Goal: Transaction & Acquisition: Purchase product/service

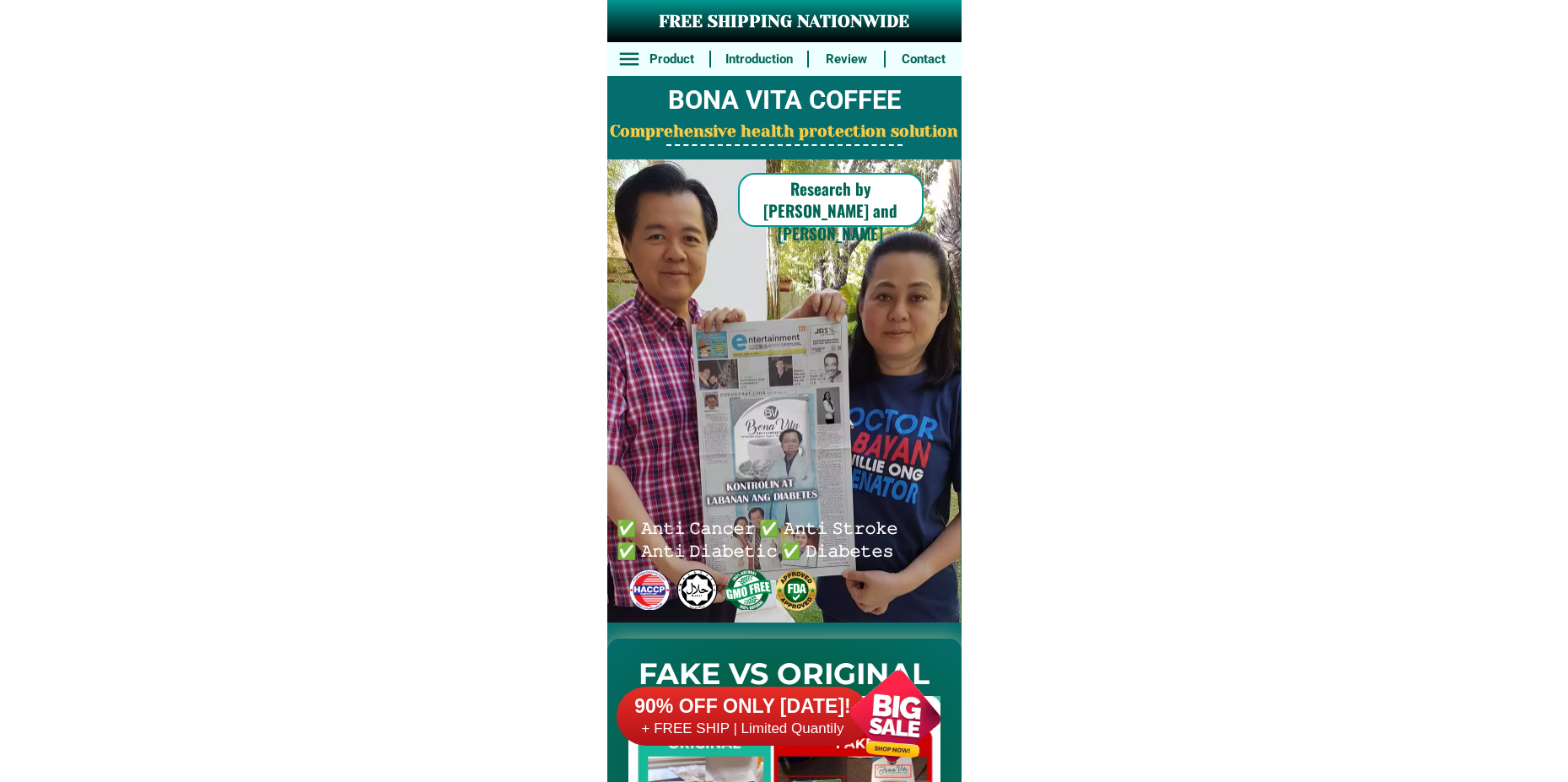
drag, startPoint x: 911, startPoint y: 719, endPoint x: 934, endPoint y: 573, distance: 147.8
click at [912, 719] on div at bounding box center [895, 716] width 132 height 132
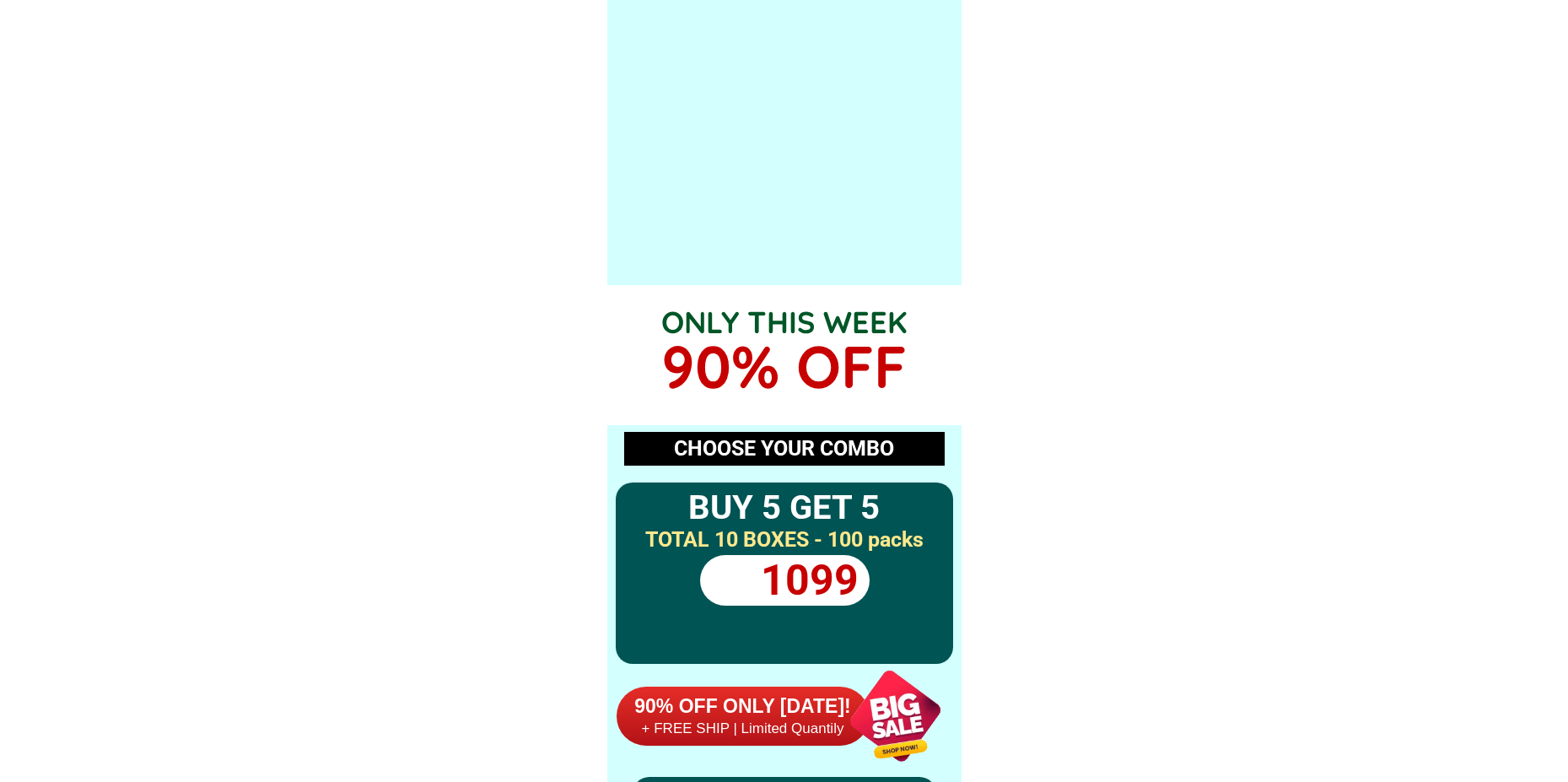
scroll to position [12408, 0]
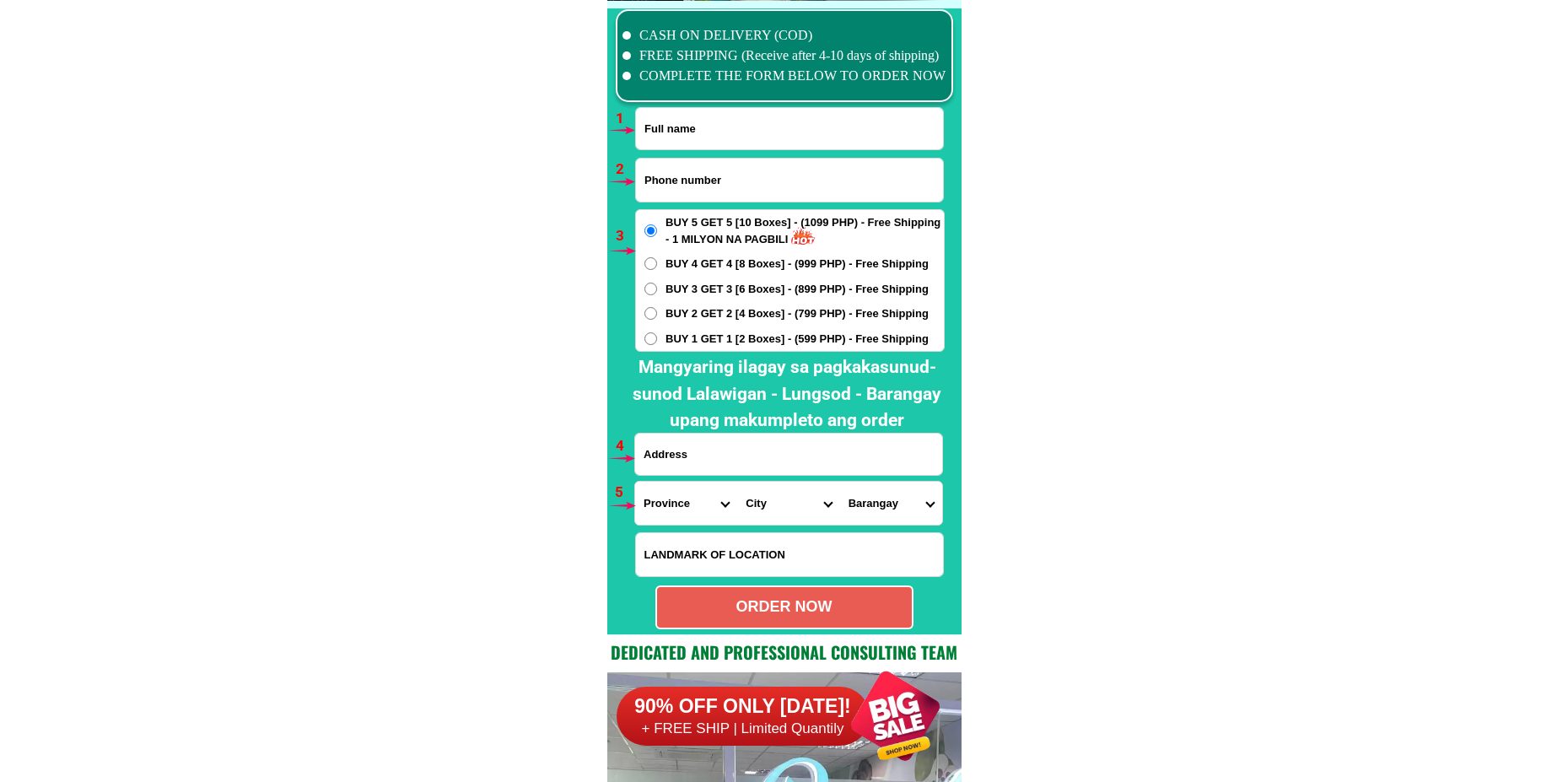
click at [742, 142] on input "Input full_name" at bounding box center [789, 129] width 307 height 42
paste input "[PERSON_NAME]"
type input "[PERSON_NAME]"
click at [664, 170] on input "Input phone_number" at bounding box center [789, 179] width 307 height 43
paste input "09381840501"
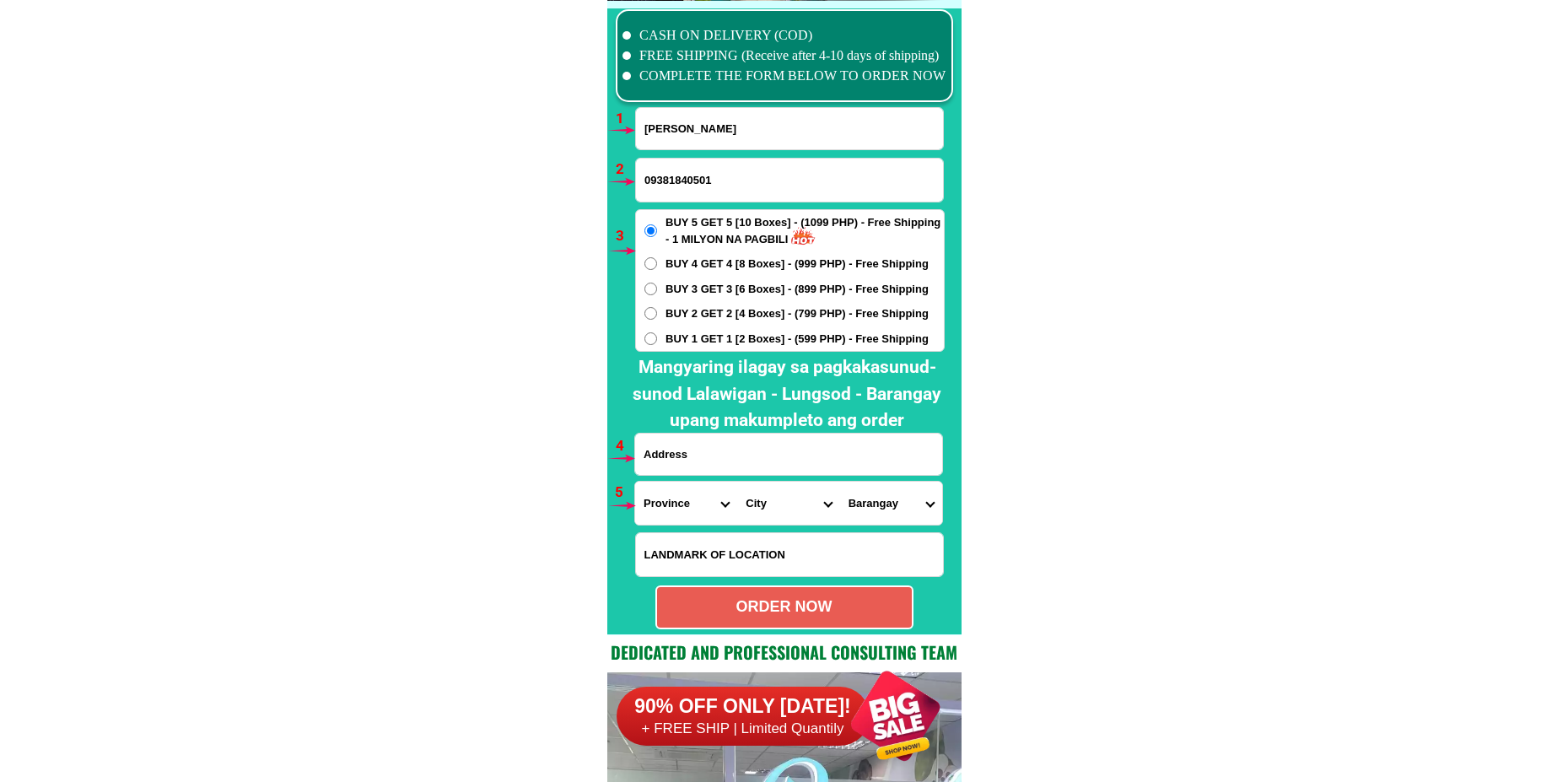
type input "09381840501"
click at [713, 317] on span "BUY 2 GET 2 [4 Boxes] - (799 PHP) - Free Shipping" at bounding box center [797, 313] width 264 height 17
click at [657, 317] on input "BUY 2 GET 2 [4 Boxes] - (799 PHP) - Free Shipping" at bounding box center [651, 313] width 13 height 13
radio input "true"
drag, startPoint x: 743, startPoint y: 436, endPoint x: 739, endPoint y: 448, distance: 12.6
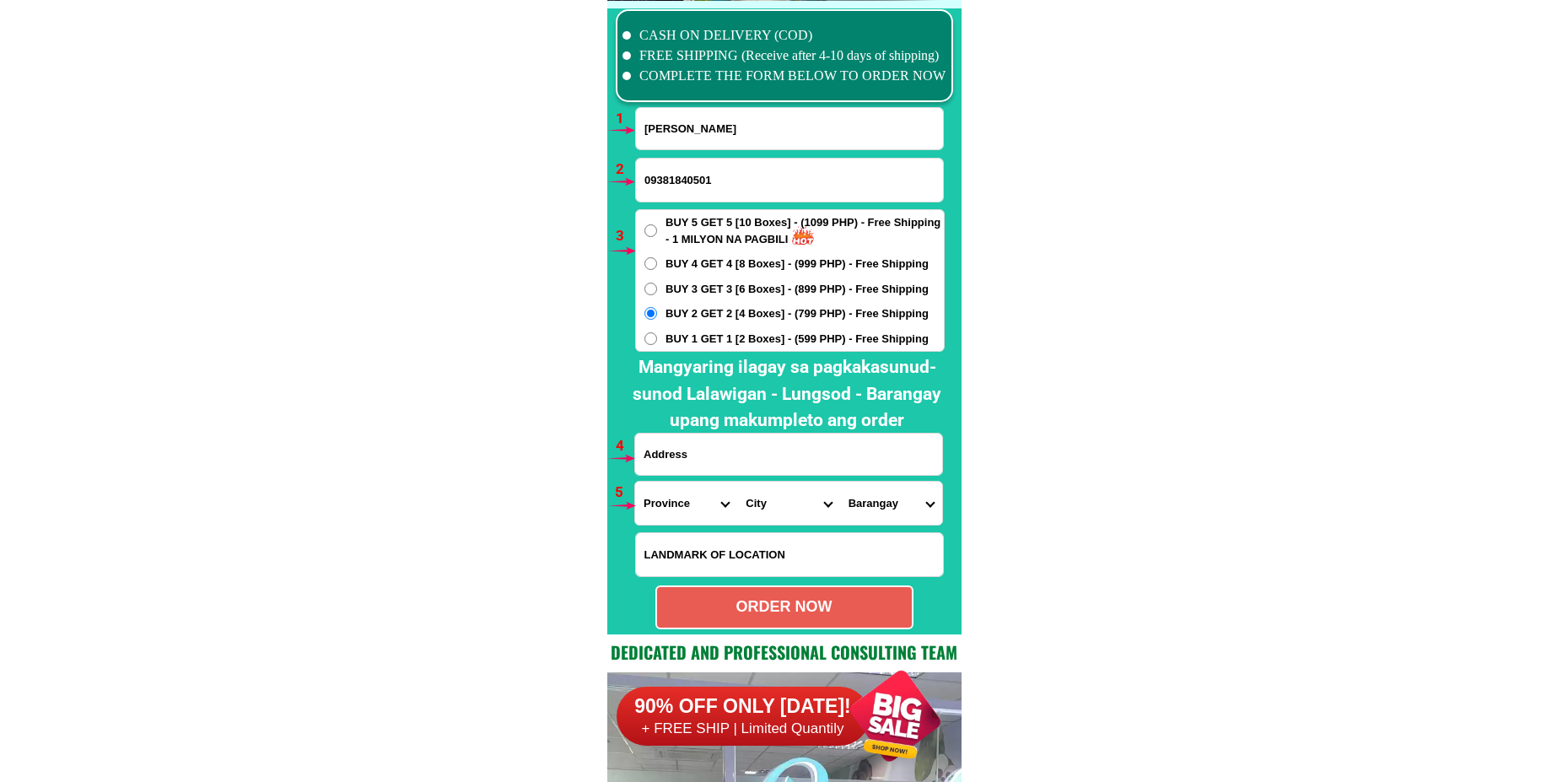
click at [741, 436] on input "Input address" at bounding box center [788, 455] width 307 height 42
paste input "Blk 13 lo7 Green state ph 2 ext. malagasang 1G Imus, cvte near Puregold Anabu e…"
type input "Blk 13 lo7 Green state ph 2 ext. malagasang 1G Imus, cvte near Puregold Anabu e…"
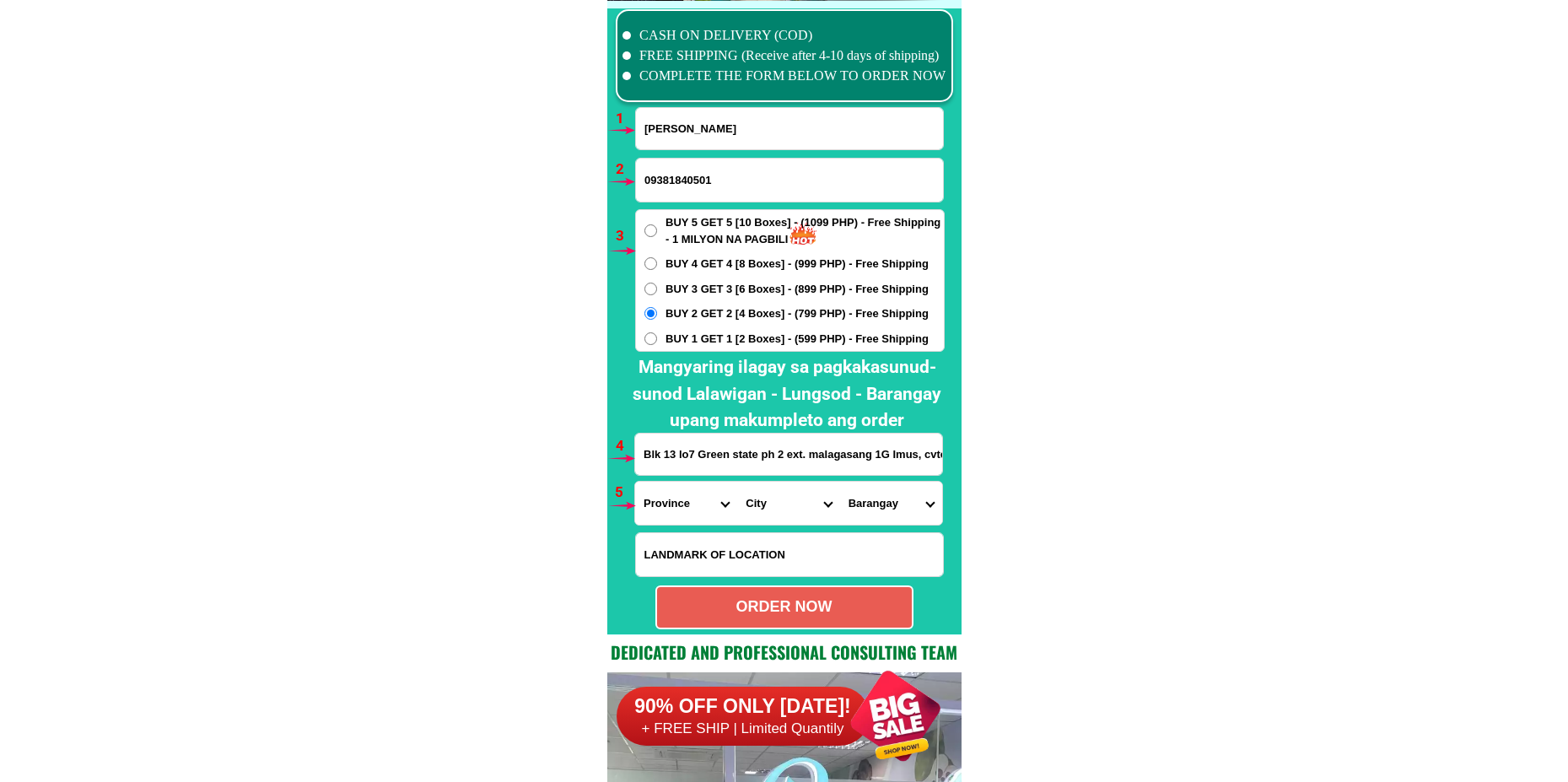
click at [653, 496] on select "Province [GEOGRAPHIC_DATA] [GEOGRAPHIC_DATA][PERSON_NAME][GEOGRAPHIC_DATA][GEOG…" at bounding box center [685, 503] width 102 height 43
select select "63_826"
click at [635, 482] on select "Province [GEOGRAPHIC_DATA] [GEOGRAPHIC_DATA][PERSON_NAME][GEOGRAPHIC_DATA][GEOG…" at bounding box center [685, 503] width 102 height 43
drag, startPoint x: 762, startPoint y: 494, endPoint x: 770, endPoint y: 482, distance: 14.4
click at [762, 494] on select "City [PERSON_NAME] [PERSON_NAME] [GEOGRAPHIC_DATA]-city [GEOGRAPHIC_DATA]-[GEOG…" at bounding box center [788, 503] width 102 height 43
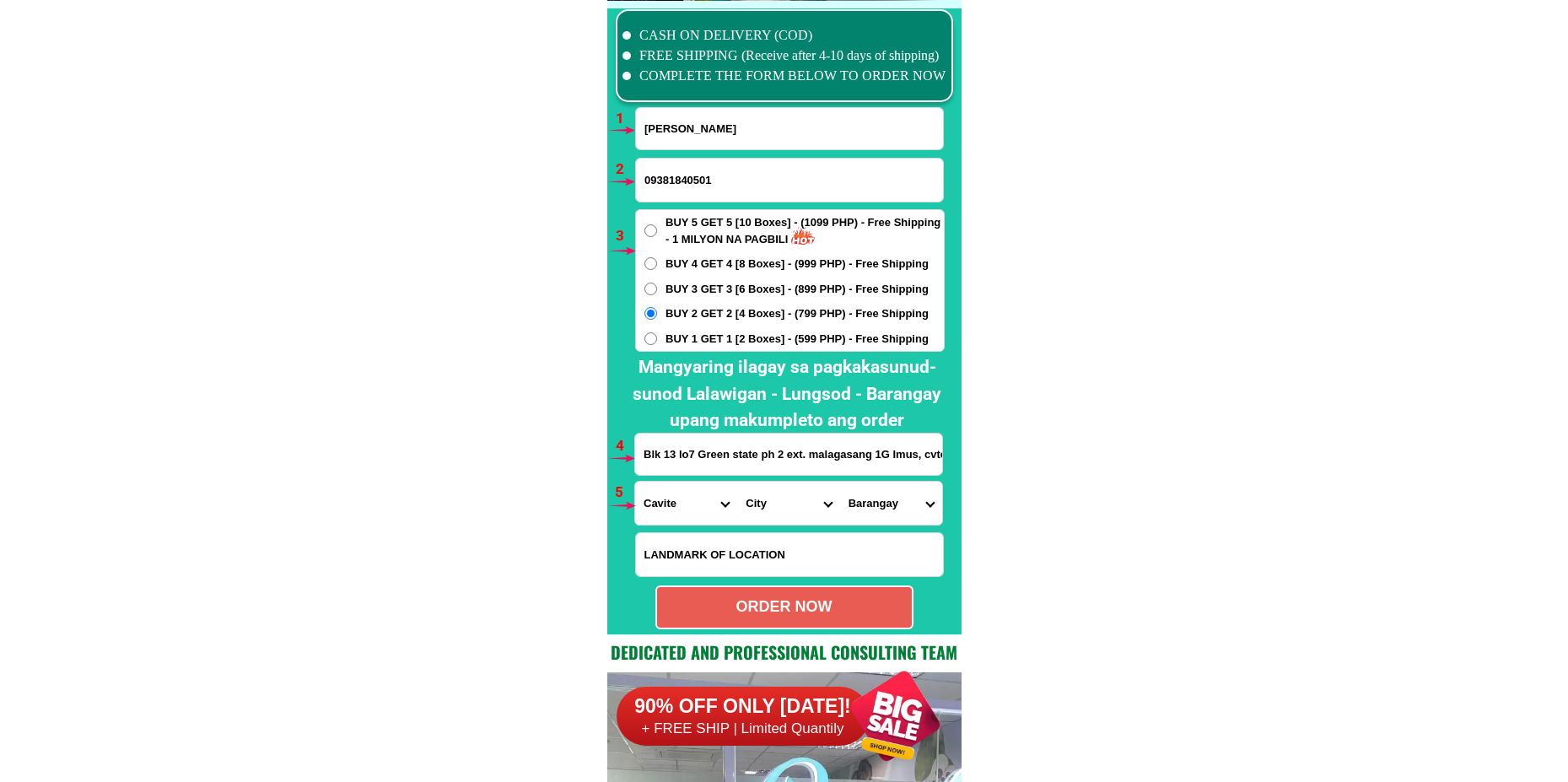
select select "63_8261588"
click at [737, 482] on select "City [PERSON_NAME] [PERSON_NAME] [GEOGRAPHIC_DATA]-city [GEOGRAPHIC_DATA]-[GEOG…" at bounding box center [788, 503] width 102 height 43
click at [891, 499] on select "Barangay Alapan i -a Alapan i -b Alapan i -c Alapan i-a Alapan i-b Alapan i-c A…" at bounding box center [891, 503] width 102 height 43
click at [883, 505] on select "Barangay Alapan i -a Alapan i -b Alapan i -c Alapan i-a Alapan i-b Alapan i-c A…" at bounding box center [891, 503] width 102 height 43
select select "63_82615885037"
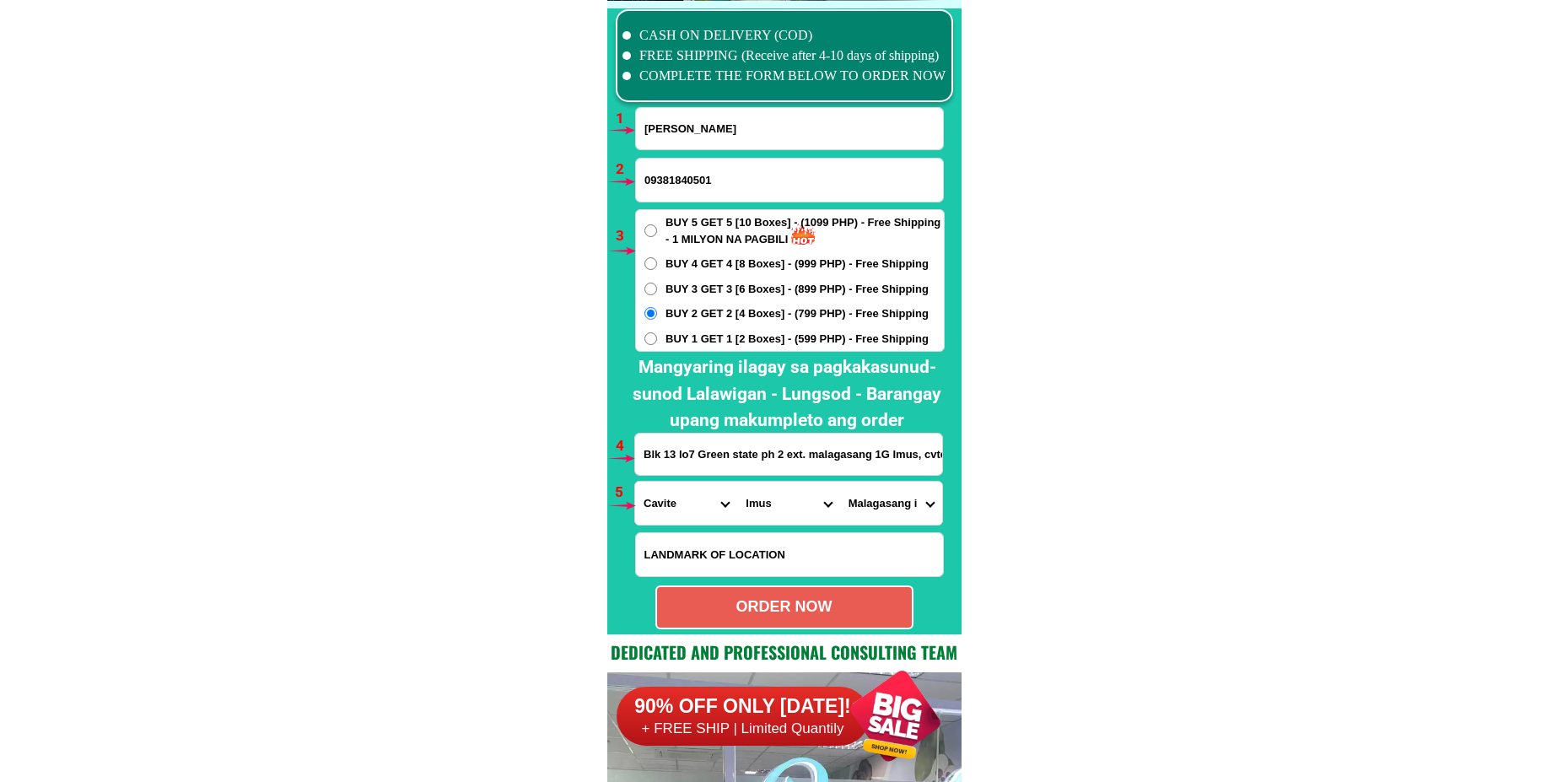
click at [840, 482] on select "Barangay Alapan i -a Alapan i -b Alapan i -c Alapan i-a Alapan i-b Alapan i-c A…" at bounding box center [891, 503] width 102 height 43
click at [888, 504] on select "Barangay Alapan i -a Alapan i -b Alapan i -c Alapan i-a Alapan i-b Alapan i-c A…" at bounding box center [891, 503] width 102 height 43
click at [840, 482] on select "Barangay Alapan i -a Alapan i -b Alapan i -c Alapan i-a Alapan i-b Alapan i-c A…" at bounding box center [891, 503] width 102 height 43
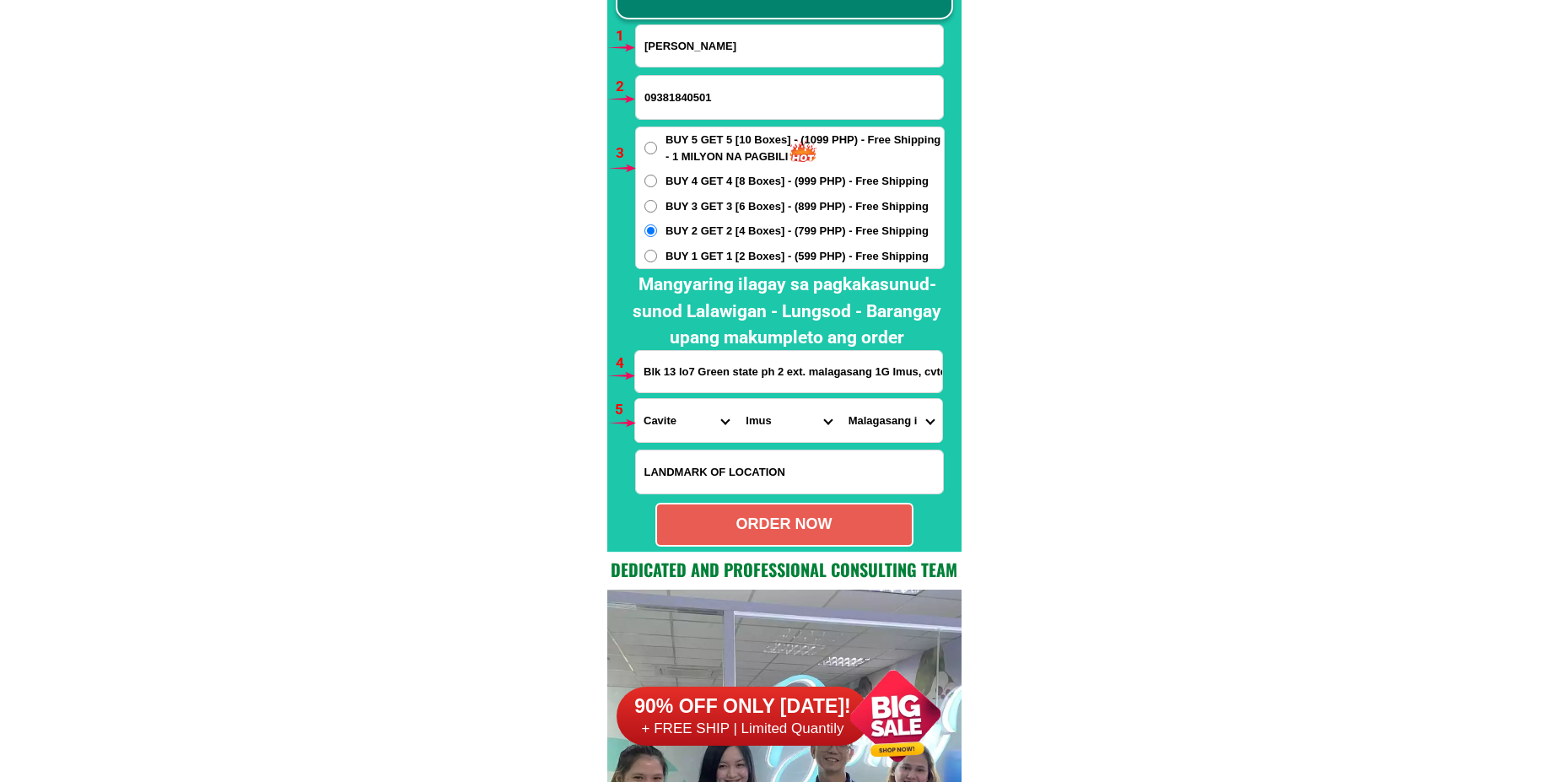
scroll to position [12492, 0]
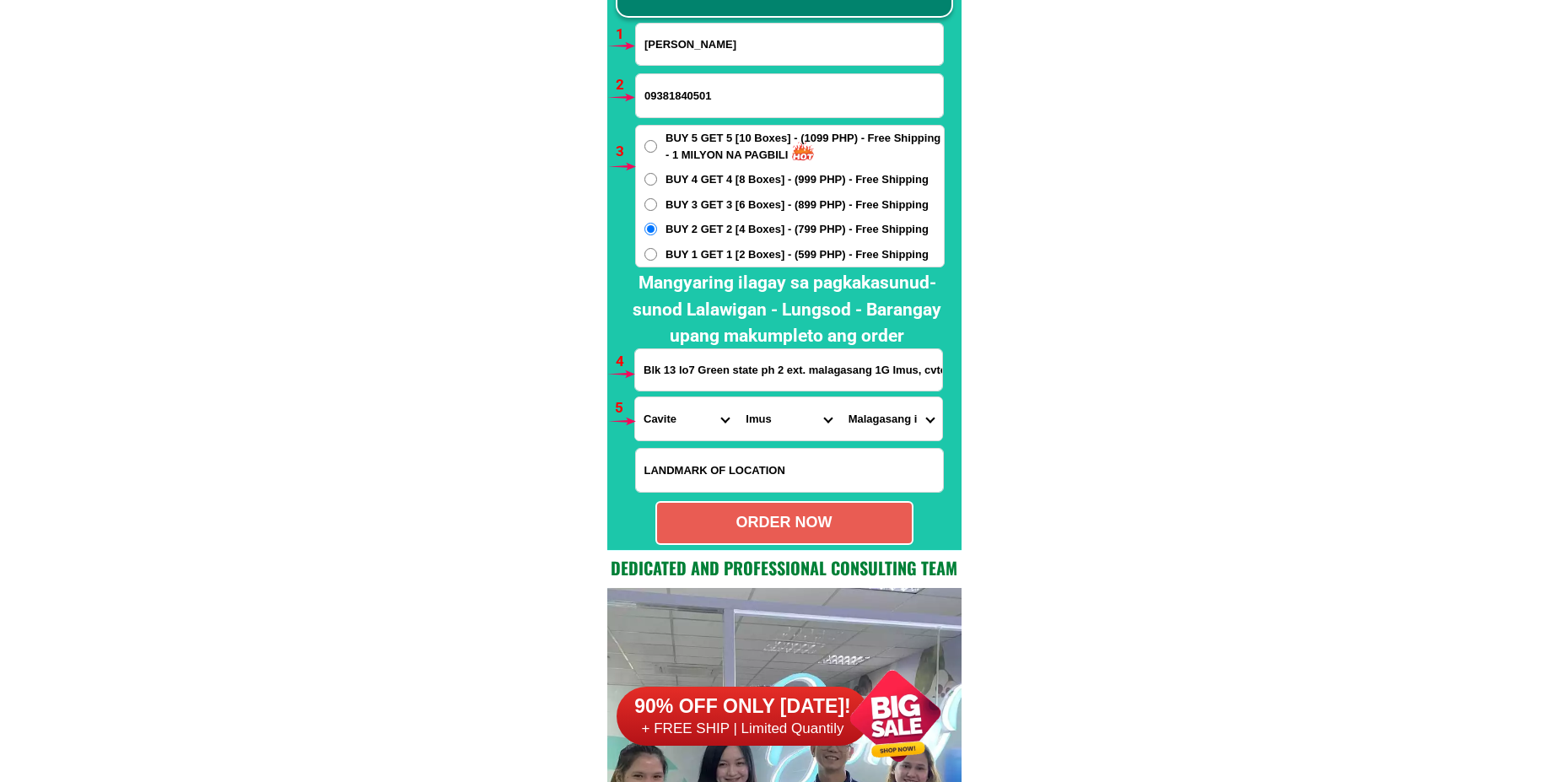
click at [910, 419] on select "Barangay Alapan i -a Alapan i -b Alapan i -c Alapan i-a Alapan i-b Alapan i-c A…" at bounding box center [891, 418] width 102 height 43
click at [840, 398] on select "Barangay Alapan i -a Alapan i -b Alapan i -c Alapan i-a Alapan i-b Alapan i-c A…" at bounding box center [891, 418] width 102 height 43
click at [857, 521] on div "ORDER NOW" at bounding box center [784, 523] width 255 height 23
radio input "true"
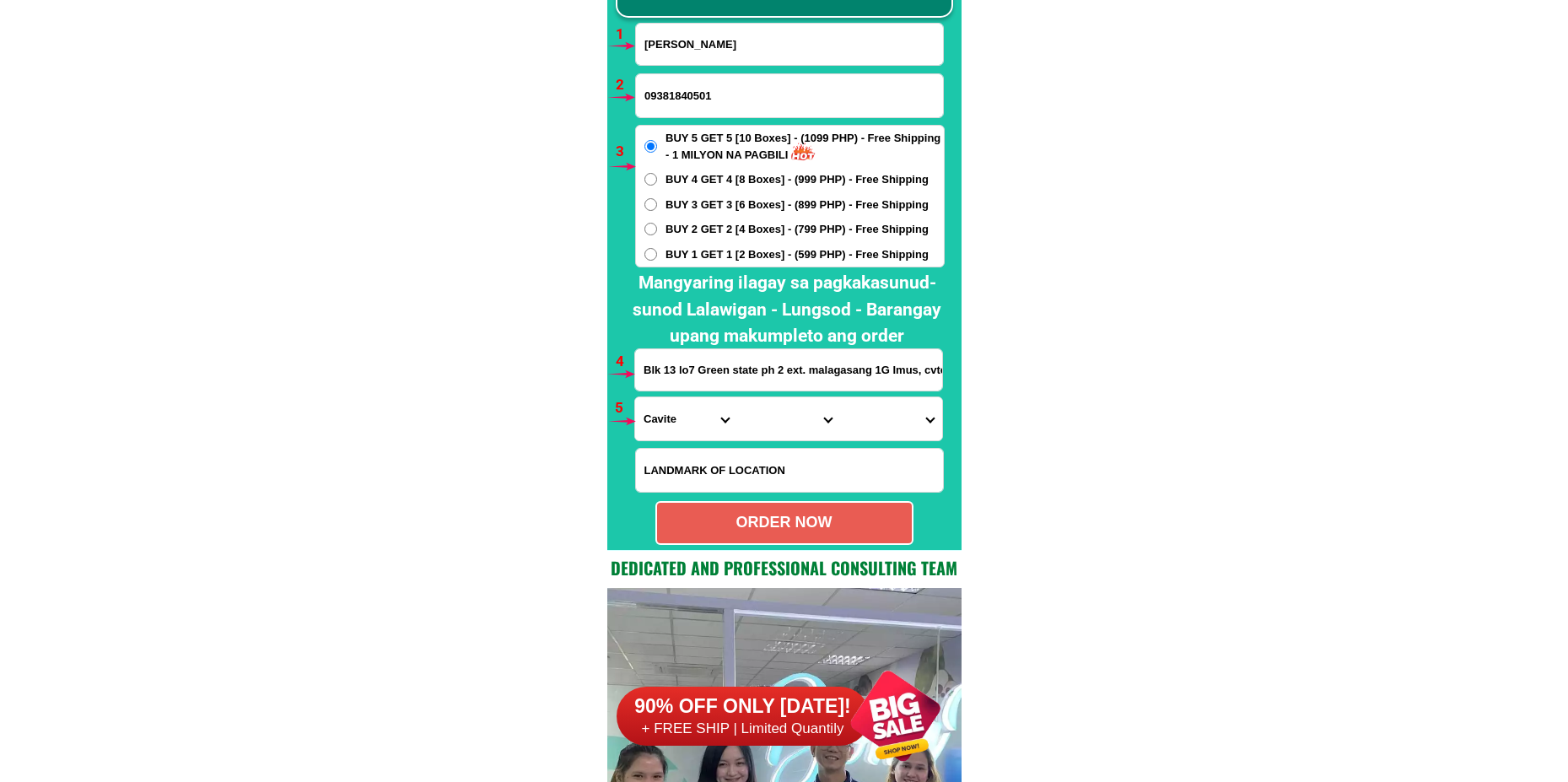
click at [714, 54] on input "[PERSON_NAME]" at bounding box center [789, 44] width 307 height 42
paste input "[PERSON_NAME]"
type input "[PERSON_NAME]"
click at [675, 220] on div "BUY 5 GET 5 [10 Boxes] - (1099 PHP) - Free Shipping - 1 MILYON NA PAGBILI BUY 4…" at bounding box center [790, 197] width 310 height 143
click at [705, 233] on span "BUY 2 GET 2 [4 Boxes] - (799 PHP) - Free Shipping" at bounding box center [797, 229] width 264 height 17
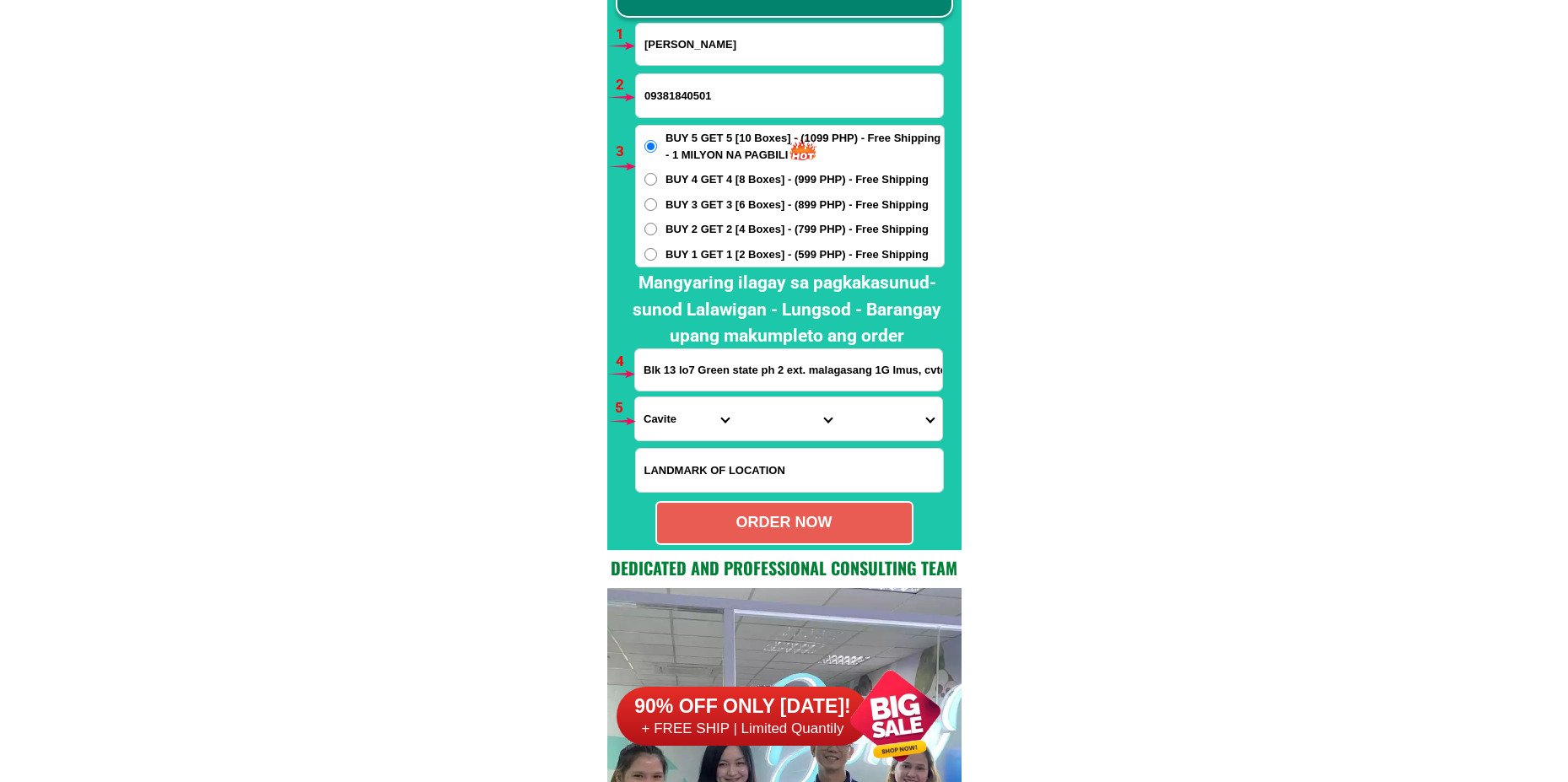
click at [657, 233] on input "BUY 2 GET 2 [4 Boxes] - (799 PHP) - Free Shipping" at bounding box center [651, 229] width 13 height 13
radio input "true"
click at [716, 89] on input "09381840501" at bounding box center [789, 95] width 307 height 43
paste input "09306527129"
type input "09306527129"
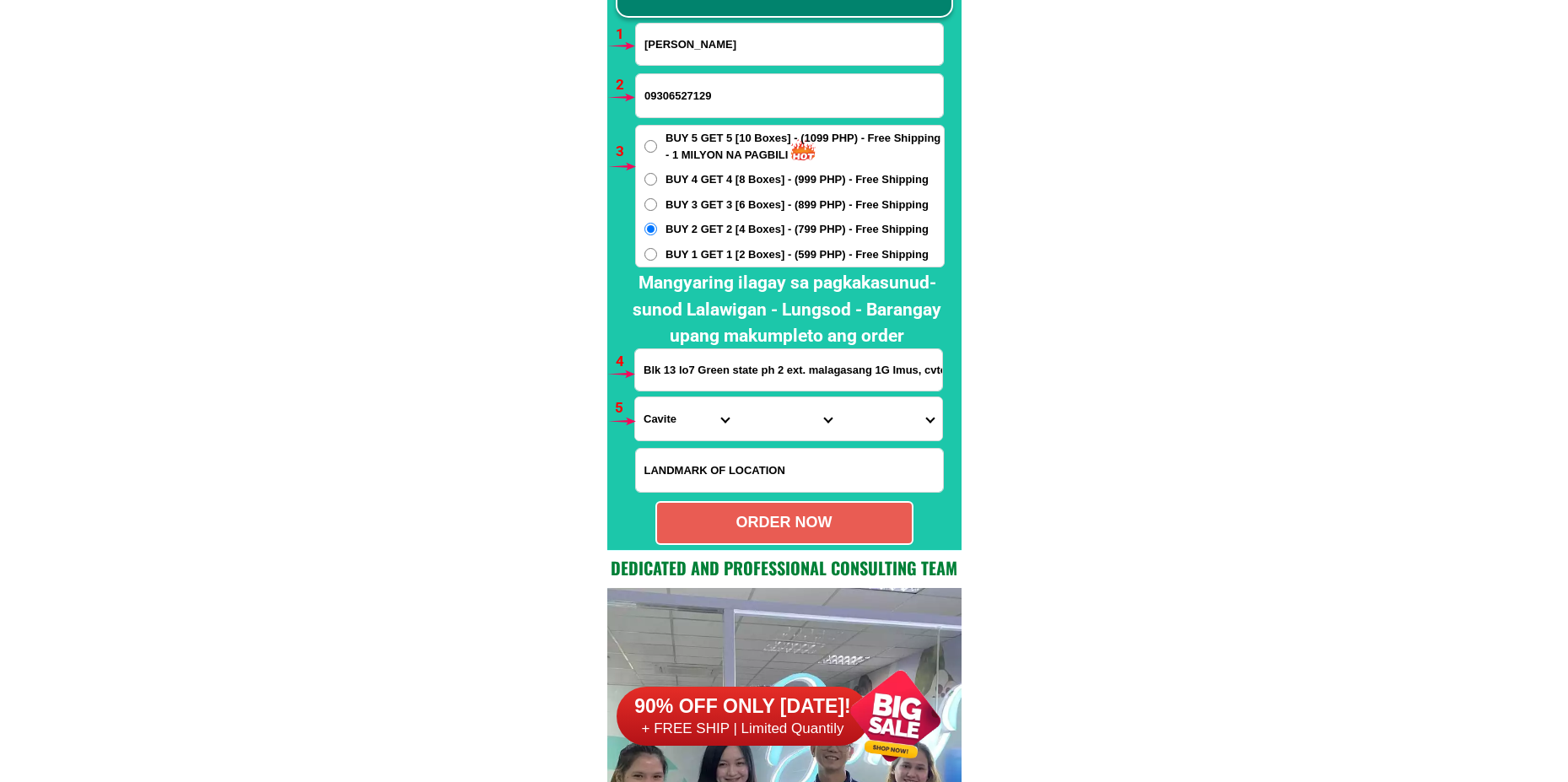
click at [726, 369] on input "Blk 13 lo7 Green state ph 2 ext. malagasang 1G Imus, cvte near Puregold Anabu e…" at bounding box center [788, 371] width 307 height 42
paste input "[PERSON_NAME] Barangay putong [GEOGRAPHIC_DATA][PERSON_NAME] purok 4"
type input "[PERSON_NAME] Barangay putong [GEOGRAPHIC_DATA][PERSON_NAME] purok 4"
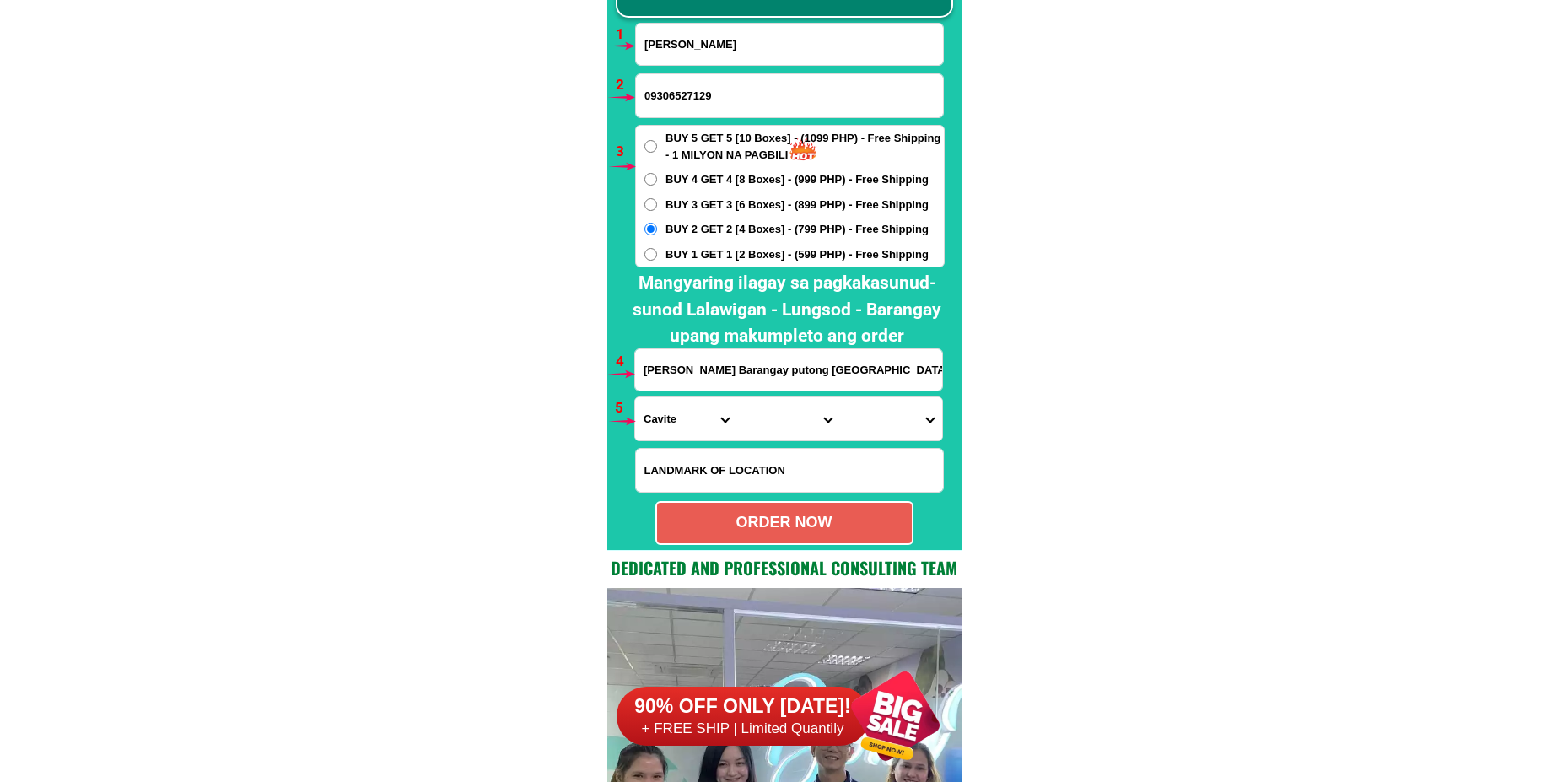
drag, startPoint x: 676, startPoint y: 411, endPoint x: 685, endPoint y: 406, distance: 10.3
click at [675, 411] on select "Province [GEOGRAPHIC_DATA] [GEOGRAPHIC_DATA][PERSON_NAME][GEOGRAPHIC_DATA][GEOG…" at bounding box center [685, 418] width 102 height 43
select select "63_791"
click at [635, 398] on select "Province [GEOGRAPHIC_DATA] [GEOGRAPHIC_DATA][PERSON_NAME][GEOGRAPHIC_DATA][GEOG…" at bounding box center [685, 418] width 102 height 43
drag, startPoint x: 788, startPoint y: 416, endPoint x: 798, endPoint y: 399, distance: 19.7
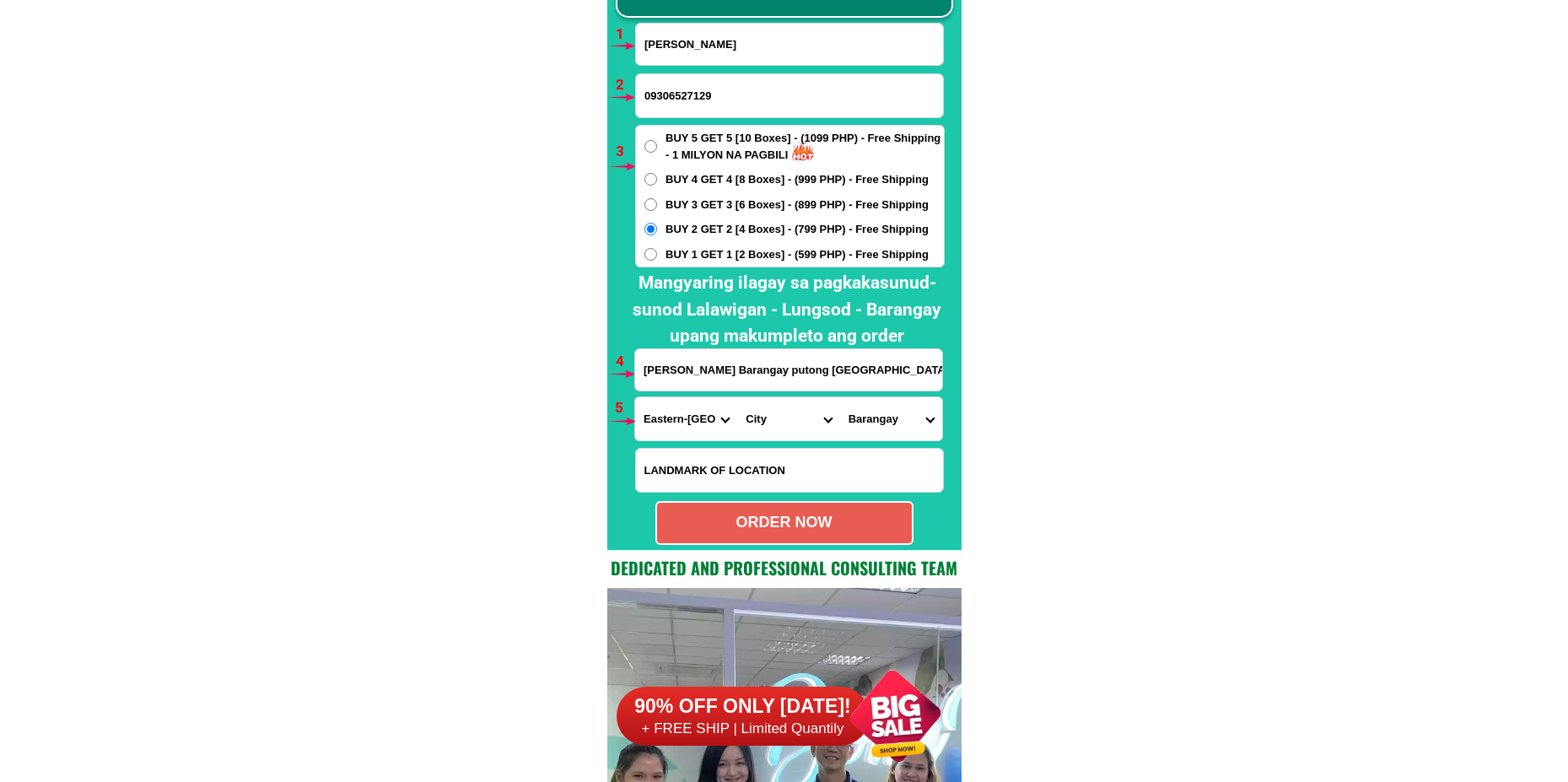
click at [787, 415] on select "City [PERSON_NAME] [PERSON_NAME]-city Can-[GEOGRAPHIC_DATA] Eastern-[GEOGRAPHIC…" at bounding box center [788, 418] width 102 height 43
select select "63_791365"
click at [737, 398] on select "City [PERSON_NAME] [PERSON_NAME]-city Can-[GEOGRAPHIC_DATA] Eastern-[GEOGRAPHIC…" at bounding box center [788, 418] width 102 height 43
click at [897, 409] on select "[STREET_ADDRESS][PERSON_NAME][PERSON_NAME][PERSON_NAME][PERSON_NAME][DATE][PERS…" at bounding box center [891, 418] width 102 height 43
select select "63_7913658770"
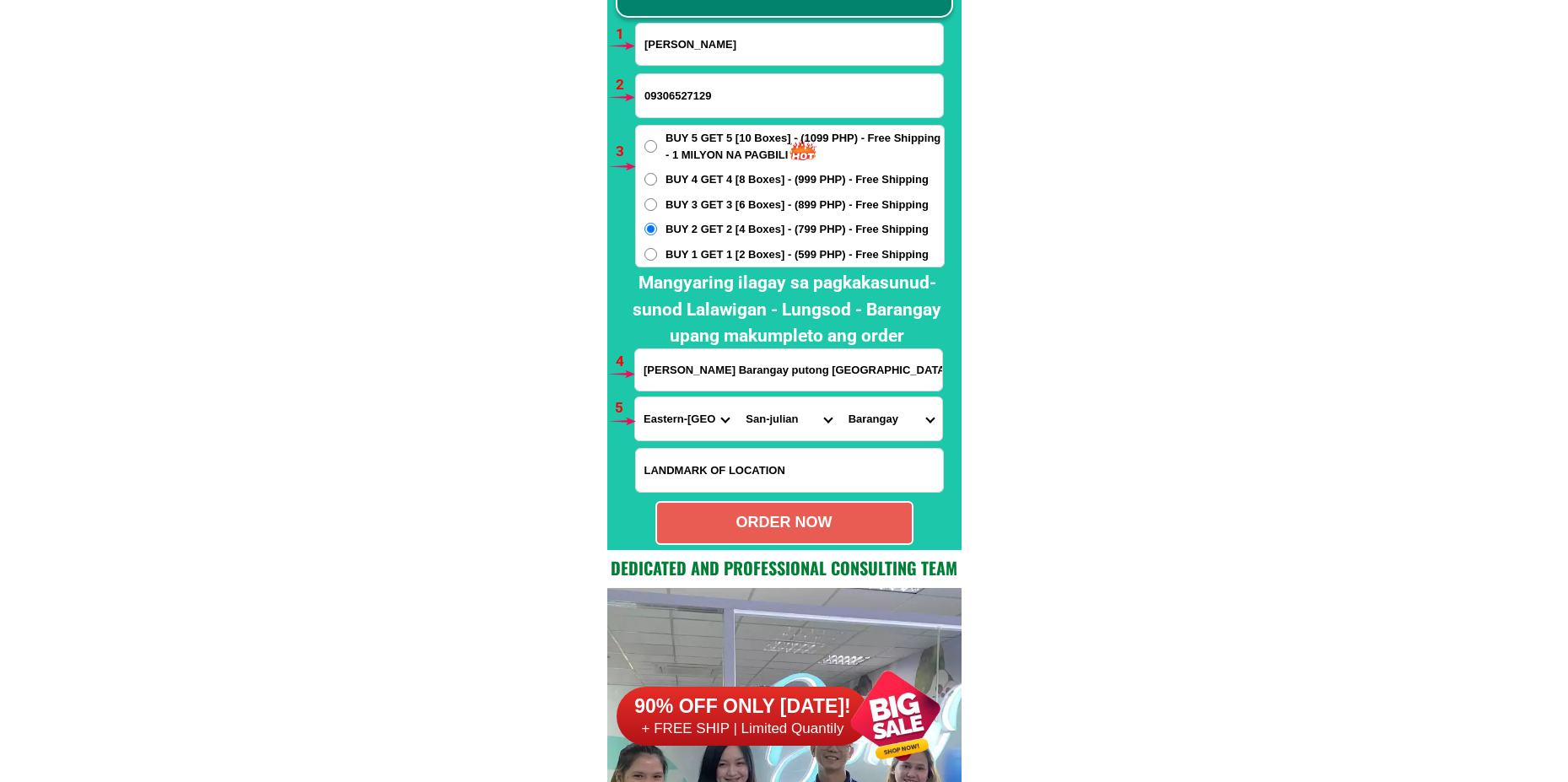
click at [840, 398] on select "[STREET_ADDRESS][PERSON_NAME][PERSON_NAME][PERSON_NAME][PERSON_NAME][DATE][PERS…" at bounding box center [891, 418] width 102 height 43
click at [840, 516] on div "ORDER NOW" at bounding box center [784, 523] width 255 height 23
radio input "true"
click at [737, 64] on input "Input full_name" at bounding box center [789, 44] width 307 height 42
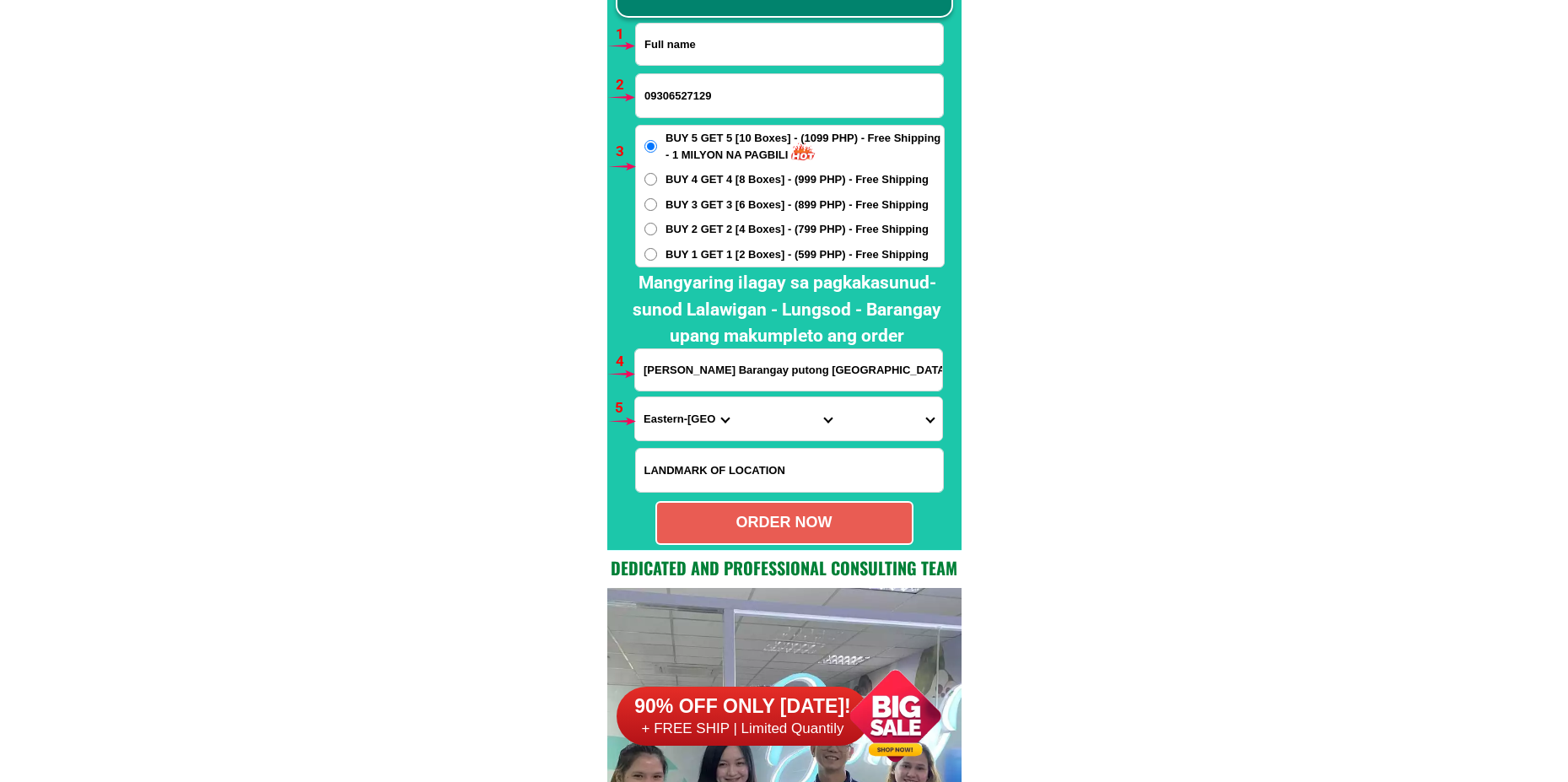
paste input "[PERSON_NAME]"
type input "[PERSON_NAME]"
click at [719, 90] on input "09306527129" at bounding box center [789, 95] width 307 height 43
paste input "09621045985"
type input "09621045985"
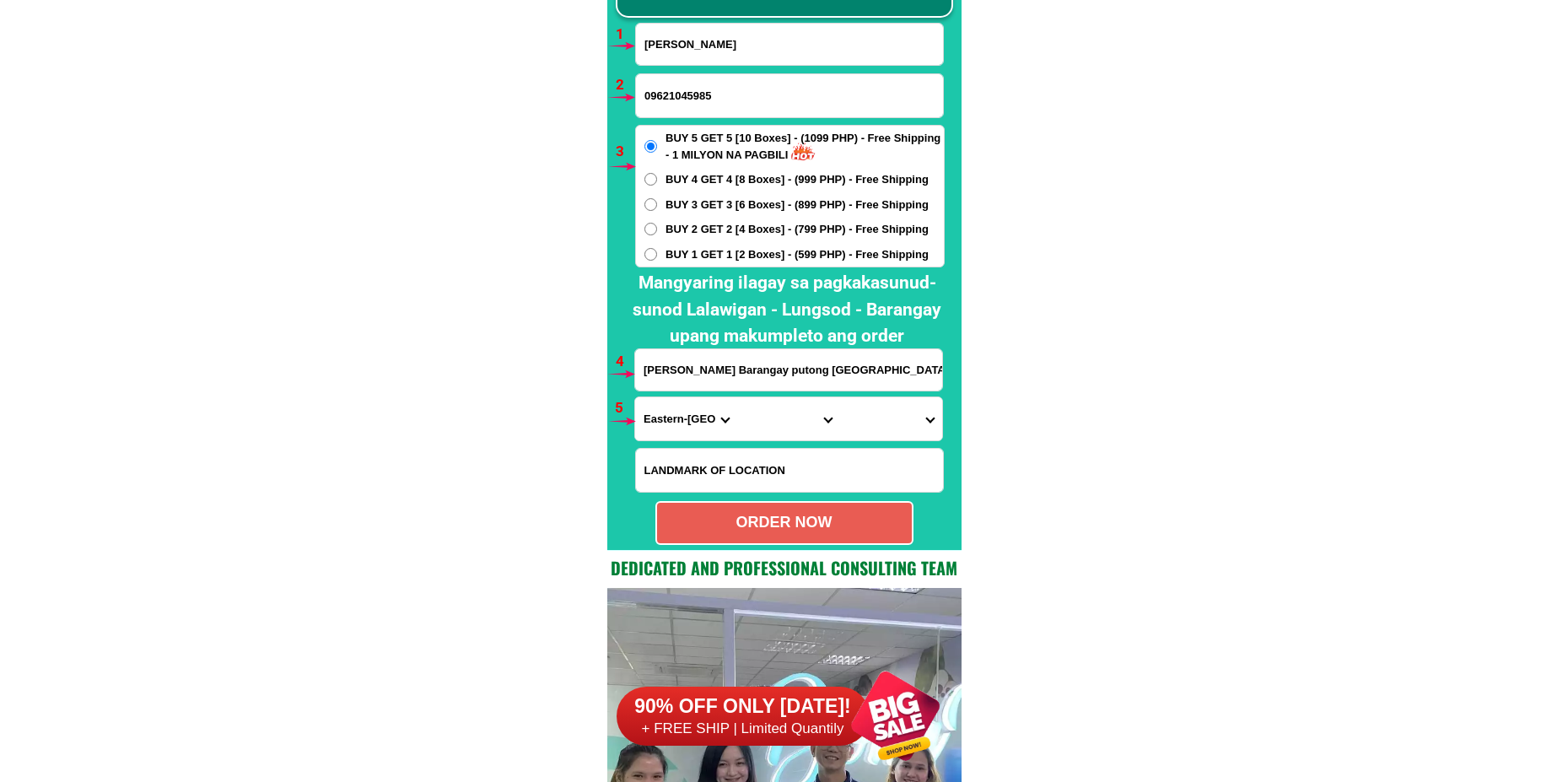
click at [674, 222] on span "BUY 2 GET 2 [4 Boxes] - (799 PHP) - Free Shipping" at bounding box center [797, 229] width 264 height 17
click at [657, 223] on input "BUY 2 GET 2 [4 Boxes] - (799 PHP) - Free Shipping" at bounding box center [651, 229] width 13 height 13
radio input "true"
click at [677, 383] on input "[PERSON_NAME] Barangay putong [GEOGRAPHIC_DATA][PERSON_NAME] purok 4" at bounding box center [788, 371] width 307 height 42
paste input "2124blk10 welfareville compound brgy addition hills mand. City//[PERSON_NAME] s…"
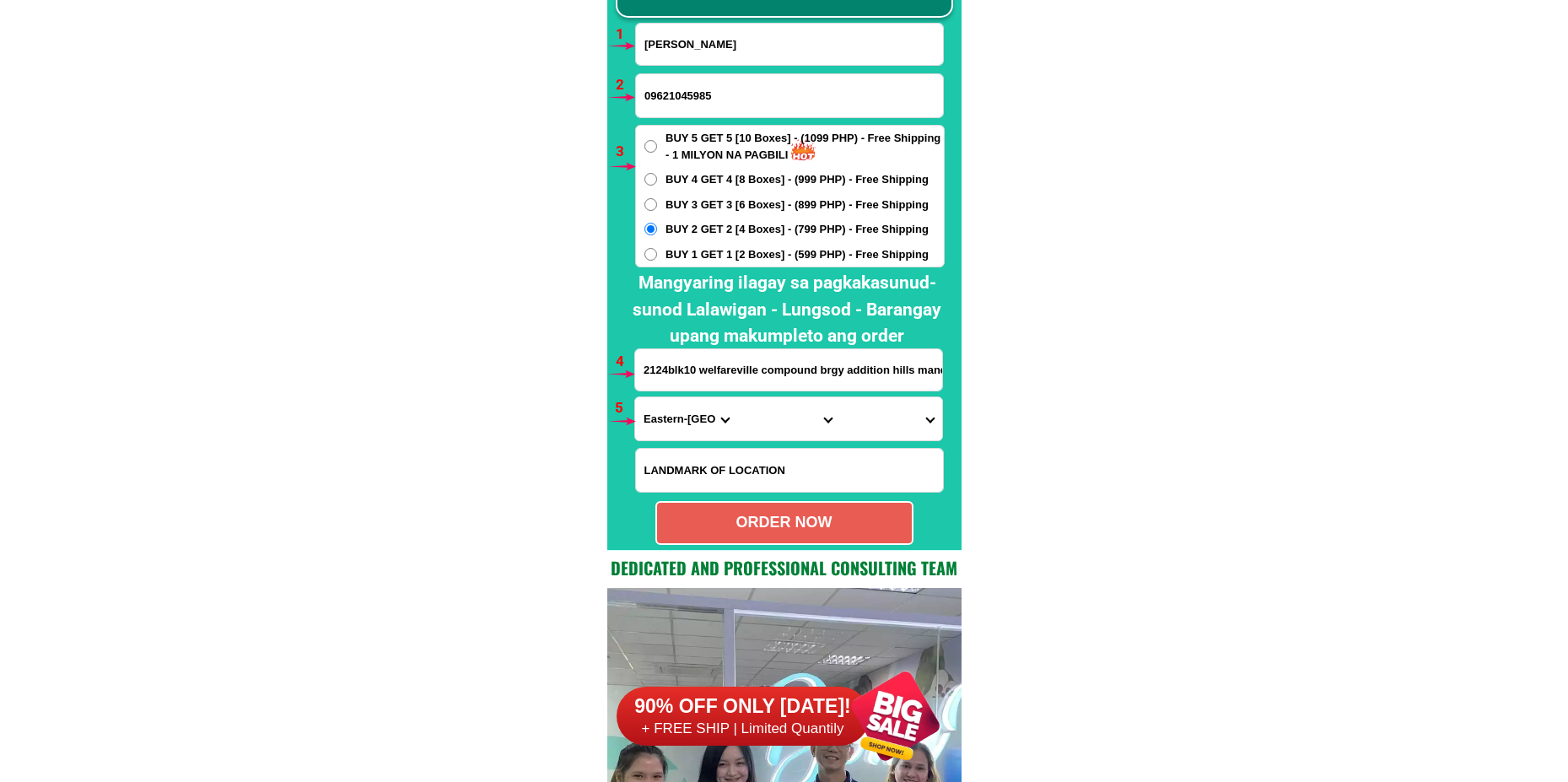
scroll to position [0, 513]
type input "2124blk10 welfareville compound brgy addition hills mand. City//[PERSON_NAME] s…"
click at [684, 415] on select "Province [GEOGRAPHIC_DATA] [GEOGRAPHIC_DATA][PERSON_NAME][GEOGRAPHIC_DATA][GEOG…" at bounding box center [685, 418] width 102 height 43
select select "63_219"
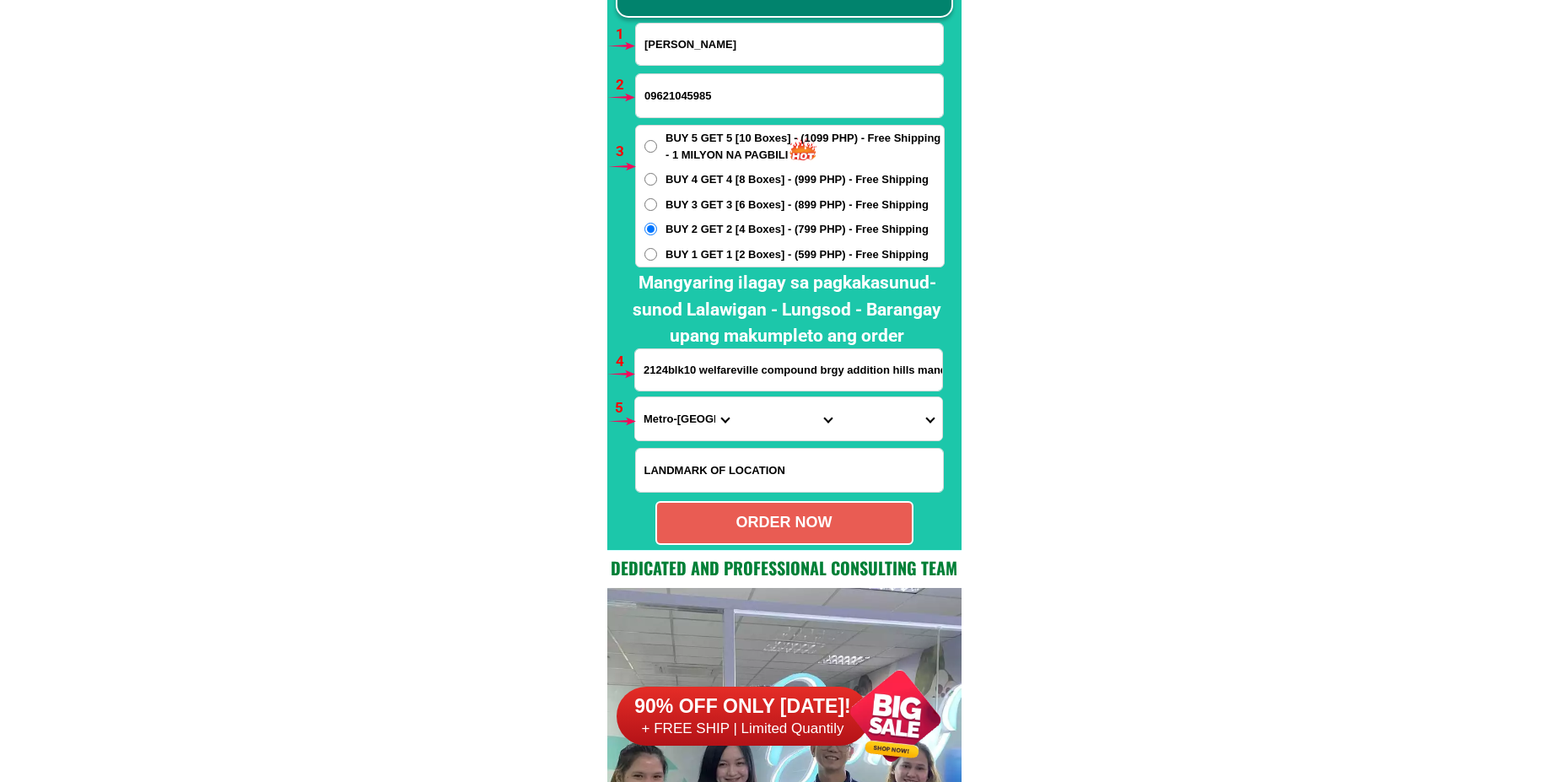
click at [635, 398] on select "Province [GEOGRAPHIC_DATA] [GEOGRAPHIC_DATA][PERSON_NAME][GEOGRAPHIC_DATA][GEOG…" at bounding box center [685, 418] width 102 height 43
click at [790, 425] on select "City [GEOGRAPHIC_DATA] [GEOGRAPHIC_DATA] [GEOGRAPHIC_DATA] [GEOGRAPHIC_DATA]-ci…" at bounding box center [788, 418] width 102 height 43
select select "63_2197698"
click at [737, 398] on select "City [GEOGRAPHIC_DATA] [GEOGRAPHIC_DATA] [GEOGRAPHIC_DATA] [GEOGRAPHIC_DATA]-ci…" at bounding box center [788, 418] width 102 height 43
drag, startPoint x: 901, startPoint y: 414, endPoint x: 898, endPoint y: 398, distance: 16.3
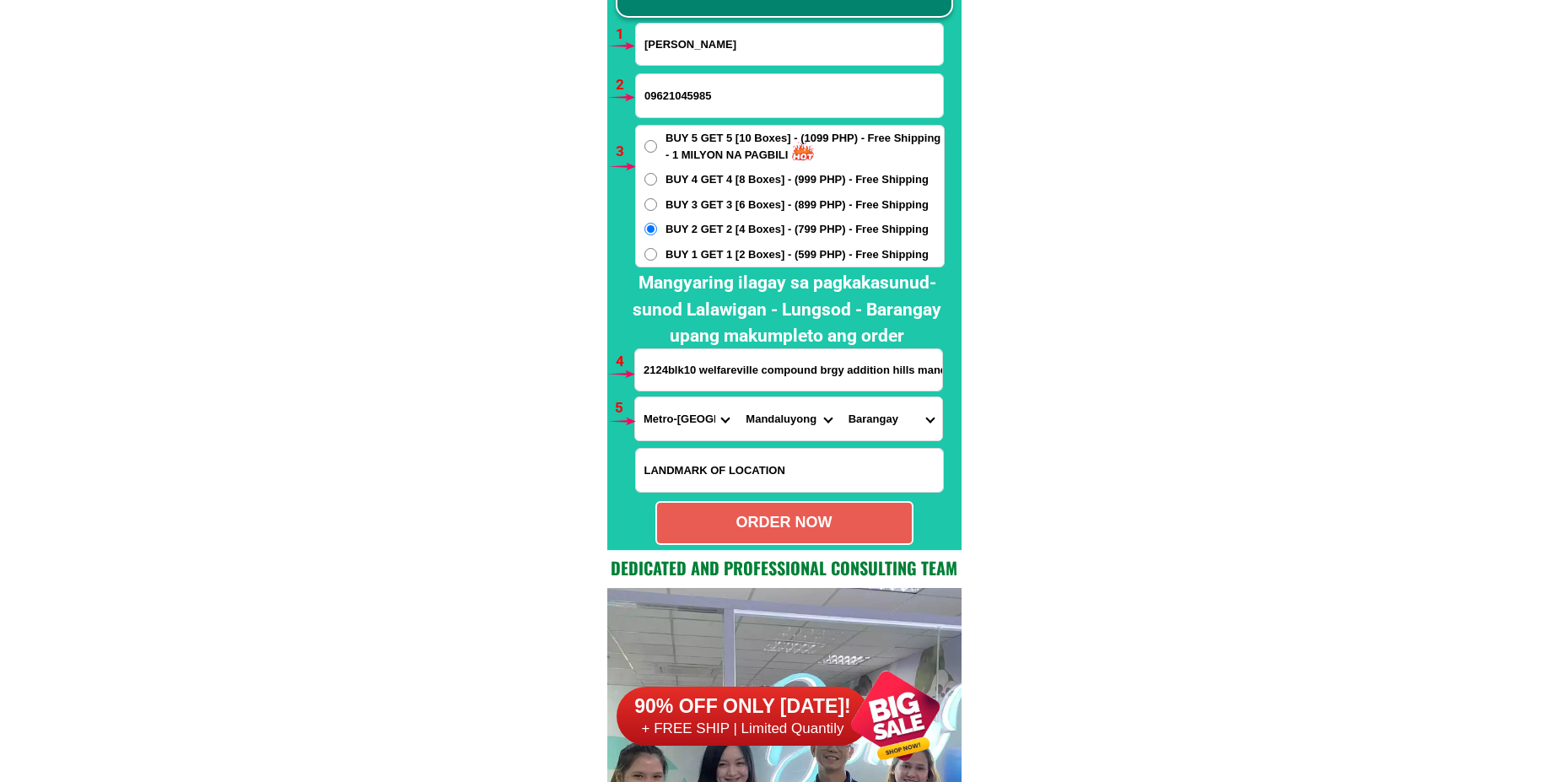
click at [901, 414] on select "Barangay Addition hills [GEOGRAPHIC_DATA] [GEOGRAPHIC_DATA] [GEOGRAPHIC_DATA] […" at bounding box center [891, 418] width 102 height 43
select select "63_21976981123"
click at [840, 398] on select "Barangay Addition hills [GEOGRAPHIC_DATA] [GEOGRAPHIC_DATA] [GEOGRAPHIC_DATA] […" at bounding box center [891, 418] width 102 height 43
click at [749, 521] on div "ORDER NOW" at bounding box center [784, 523] width 255 height 23
radio input "true"
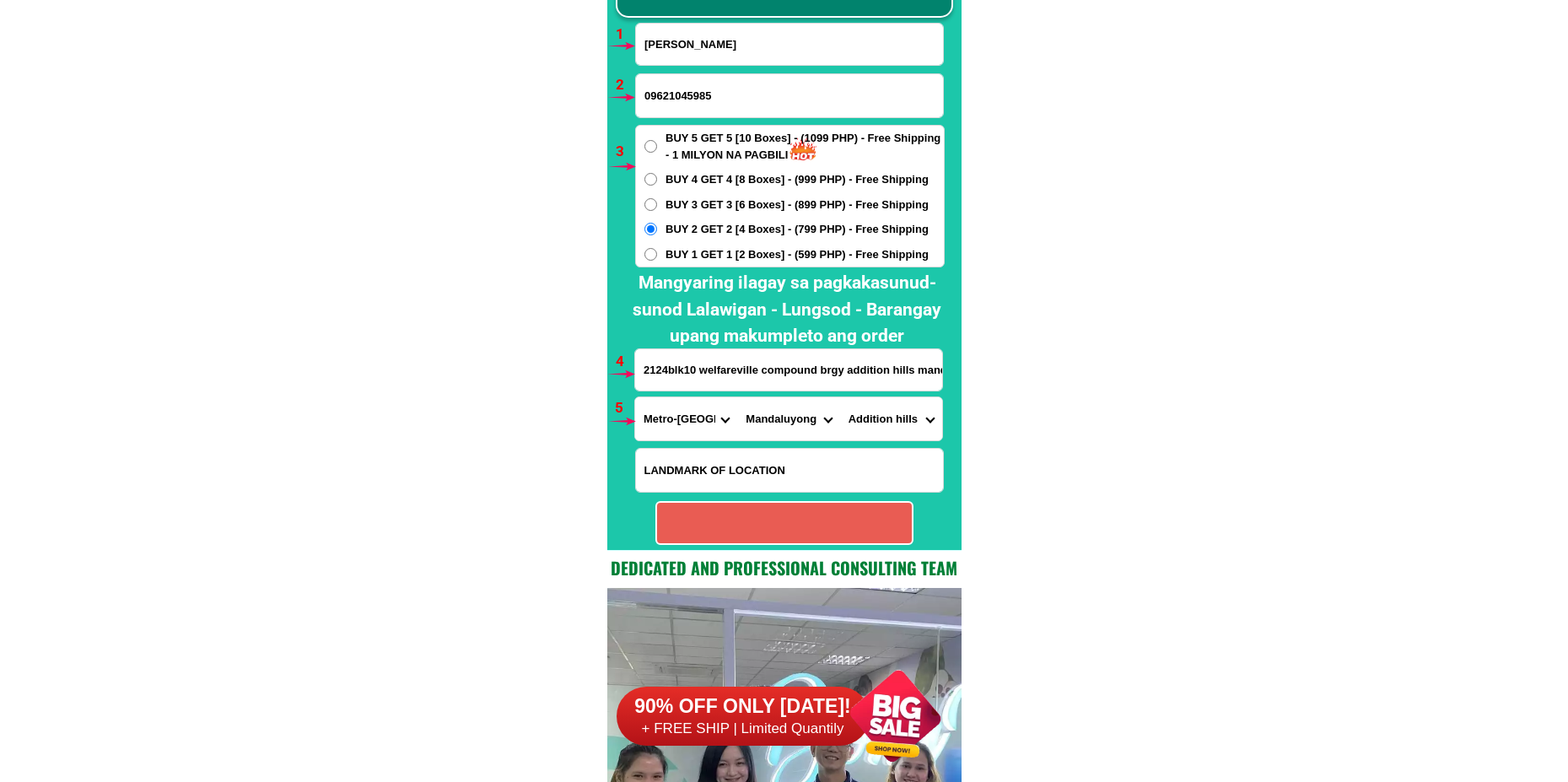
radio input "true"
click at [711, 49] on input "[PERSON_NAME]" at bounding box center [789, 44] width 307 height 42
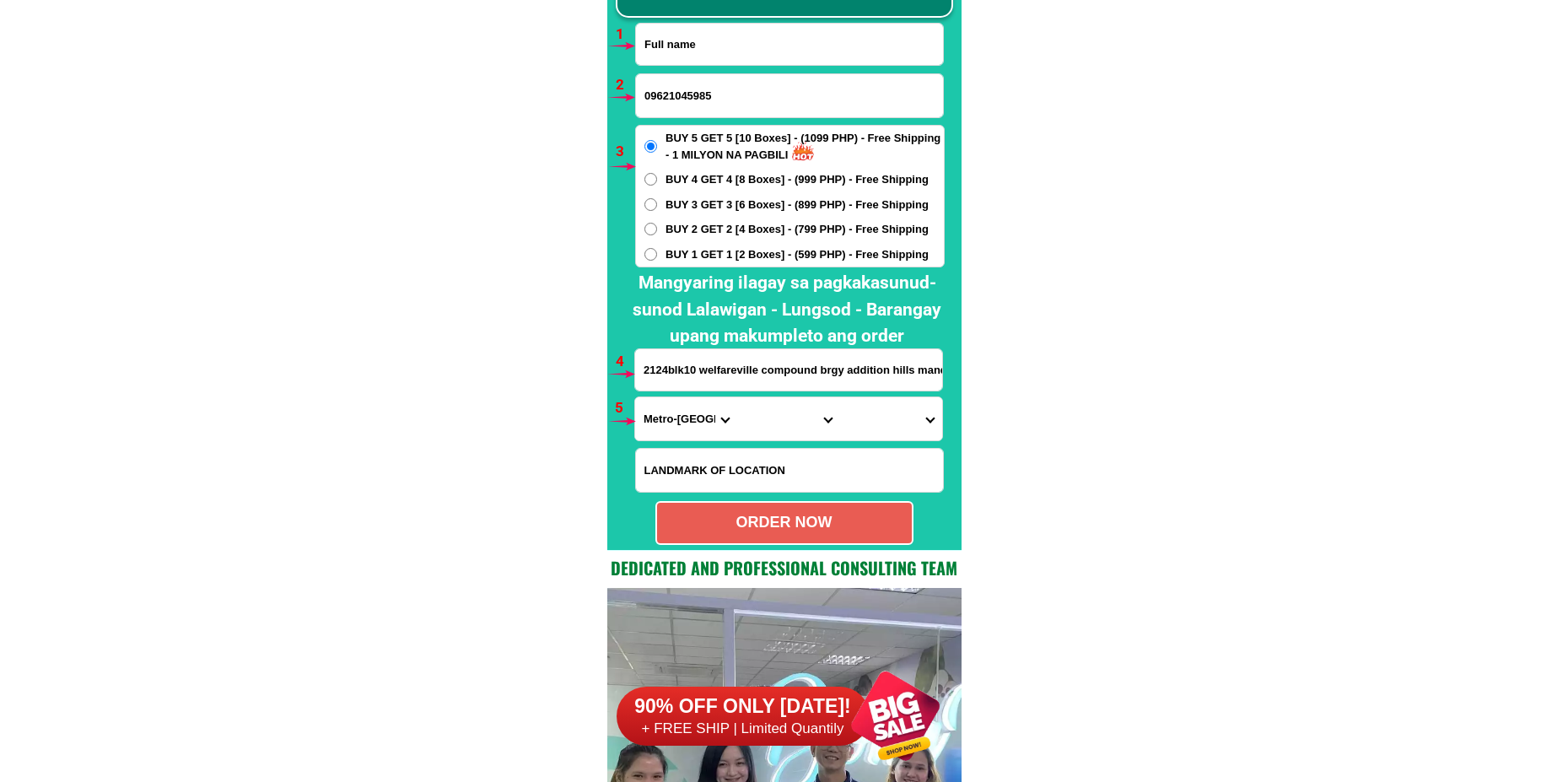
paste input "[PERSON_NAME]"
type input "[PERSON_NAME]"
click at [774, 88] on input "09621045985" at bounding box center [789, 95] width 307 height 43
paste input "09380924537"
type input "09380924537"
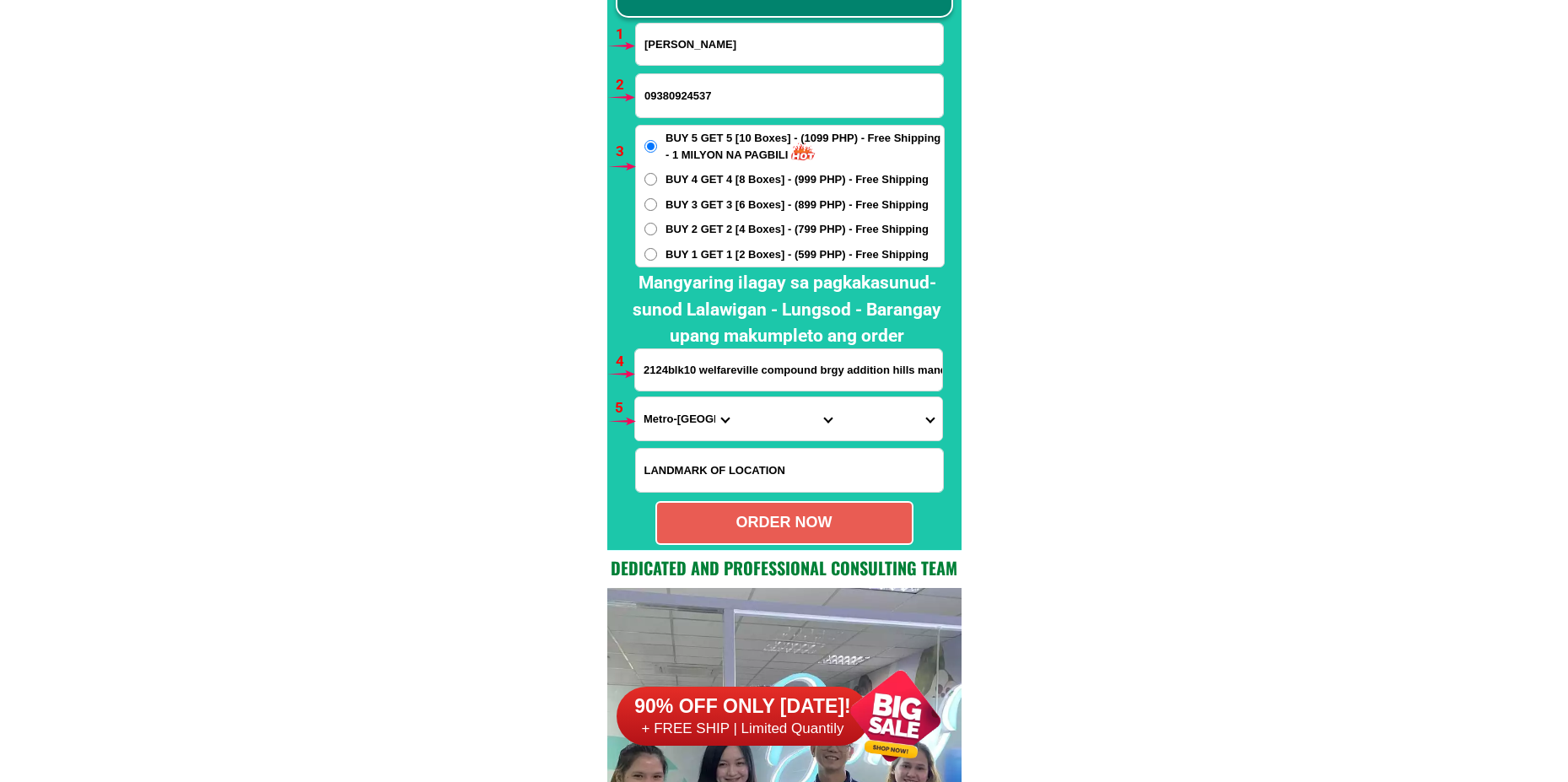
click at [702, 382] on input "2124blk10 welfareville compound brgy addition hills mand. City//[PERSON_NAME] s…" at bounding box center [788, 371] width 307 height 42
paste input "purok [GEOGRAPHIC_DATA] [GEOGRAPHIC_DATA] [GEOGRAPHIC_DATA]"
type input "purok [GEOGRAPHIC_DATA] [GEOGRAPHIC_DATA] [GEOGRAPHIC_DATA]"
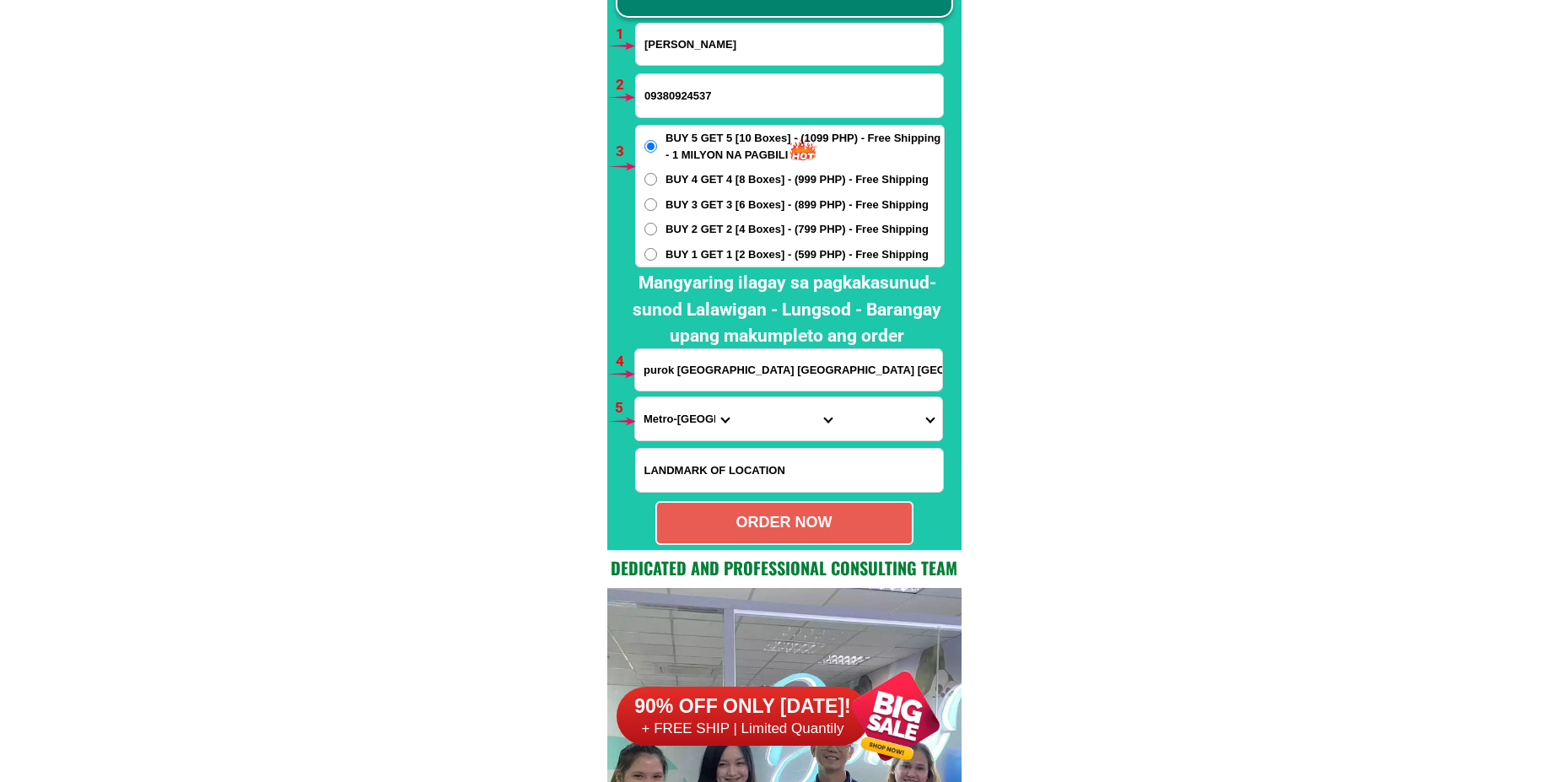
click at [683, 420] on select "Province [GEOGRAPHIC_DATA] [GEOGRAPHIC_DATA][PERSON_NAME][GEOGRAPHIC_DATA][GEOG…" at bounding box center [685, 418] width 102 height 43
select select "63_480"
click at [635, 398] on select "Province [GEOGRAPHIC_DATA] [GEOGRAPHIC_DATA][PERSON_NAME][GEOGRAPHIC_DATA][GEOG…" at bounding box center [685, 418] width 102 height 43
drag, startPoint x: 771, startPoint y: 379, endPoint x: 771, endPoint y: 395, distance: 16.0
click at [771, 395] on form "[PERSON_NAME] 09380924537 ORDER NOW purok [GEOGRAPHIC_DATA] [GEOGRAPHIC_DATA] […" at bounding box center [789, 284] width 310 height 522
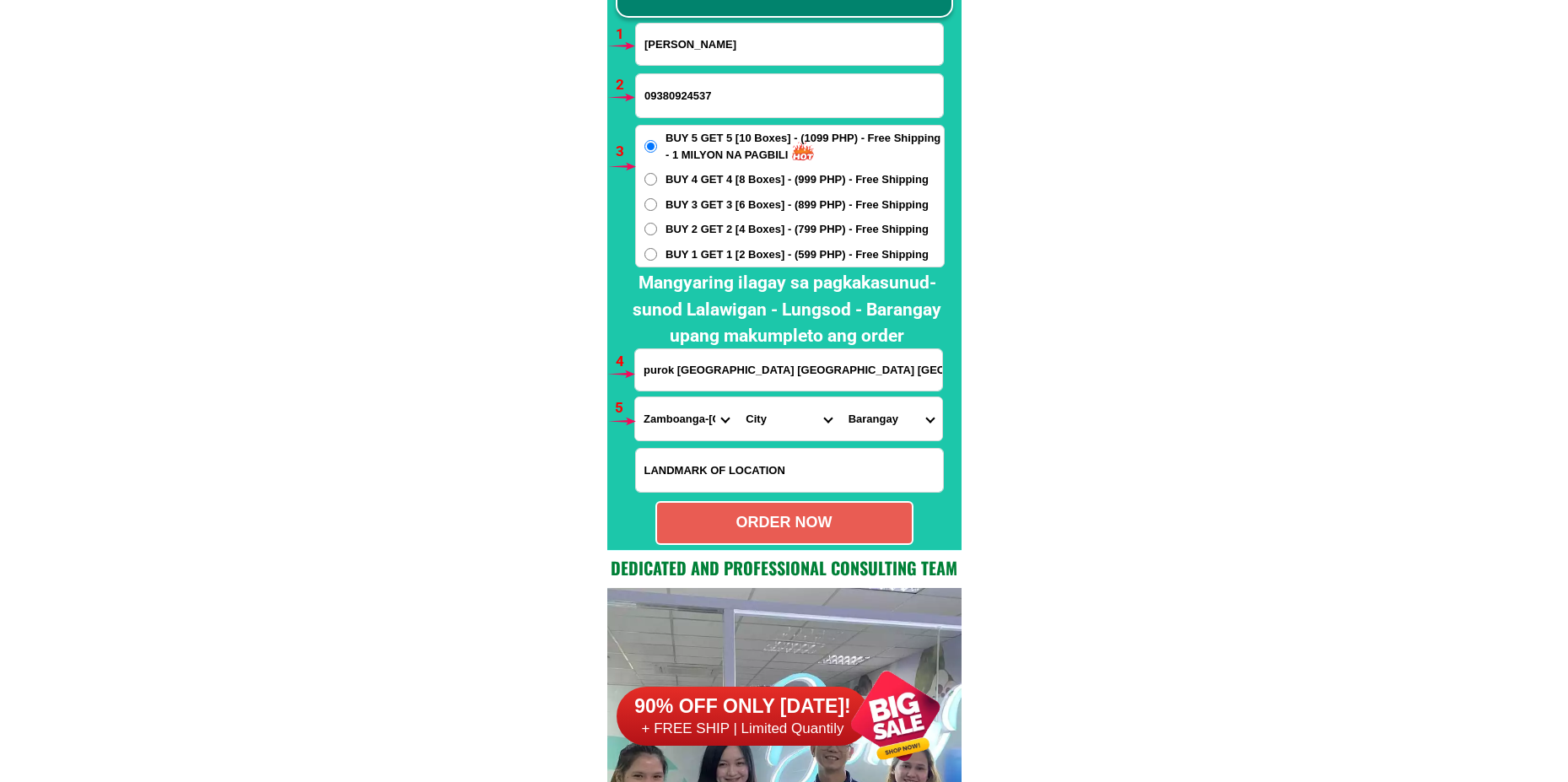
click at [766, 432] on select "City Buug [PERSON_NAME] Mabuhay [GEOGRAPHIC_DATA] Naga [GEOGRAPHIC_DATA] [PERSO…" at bounding box center [788, 418] width 102 height 43
click at [737, 398] on select "City Buug [PERSON_NAME] Mabuhay [GEOGRAPHIC_DATA] Naga [GEOGRAPHIC_DATA] [PERSO…" at bounding box center [788, 418] width 102 height 43
drag, startPoint x: 761, startPoint y: 418, endPoint x: 765, endPoint y: 402, distance: 16.5
click at [762, 411] on select "City Buug [PERSON_NAME] Mabuhay [GEOGRAPHIC_DATA] Naga [GEOGRAPHIC_DATA] [PERSO…" at bounding box center [788, 418] width 102 height 43
select select "63_4805359"
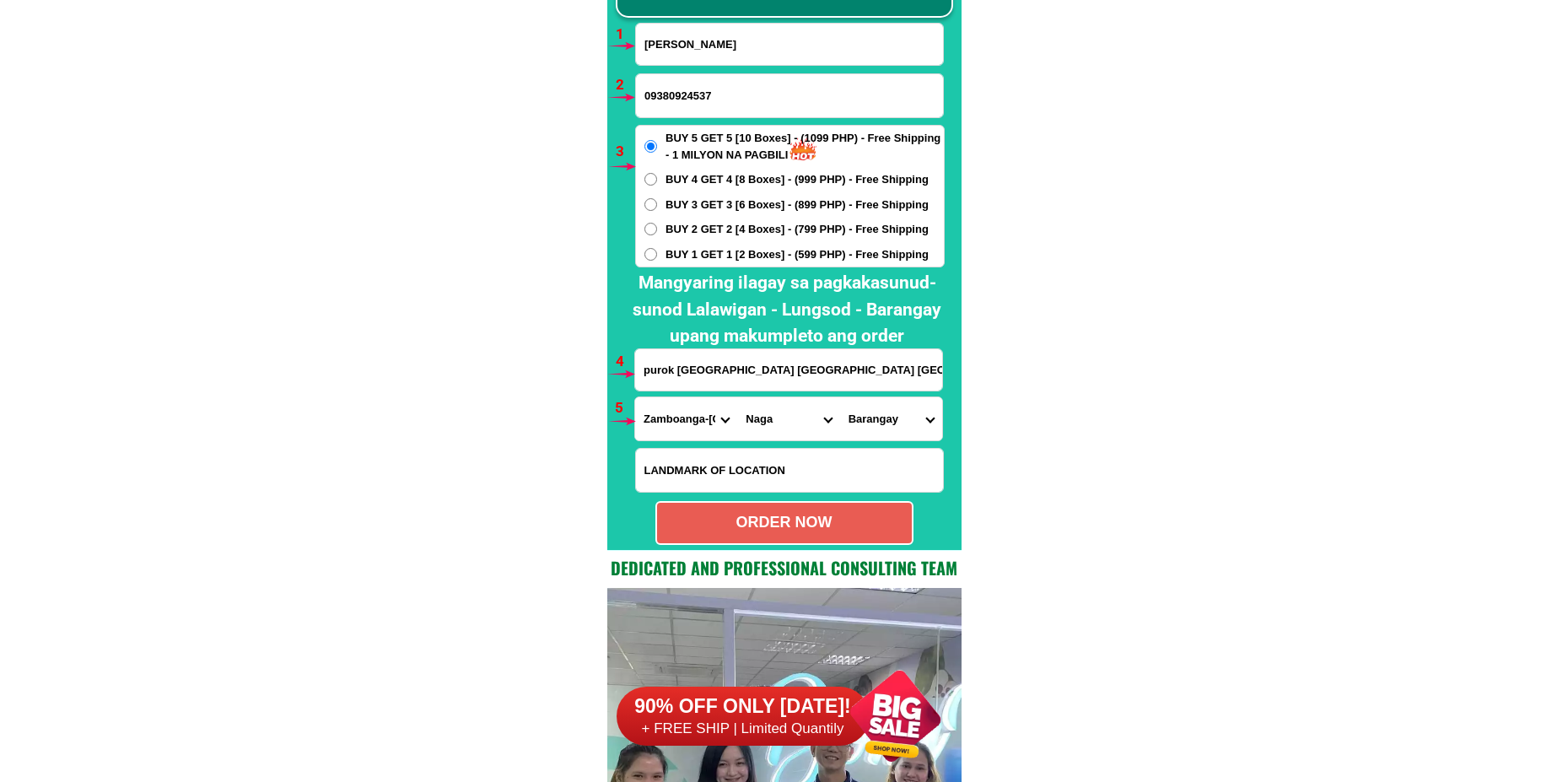
click at [737, 398] on select "City Buug [PERSON_NAME] Mabuhay [GEOGRAPHIC_DATA] Naga [GEOGRAPHIC_DATA] [PERSO…" at bounding box center [788, 418] width 102 height 43
drag, startPoint x: 876, startPoint y: 423, endPoint x: 885, endPoint y: 399, distance: 25.6
click at [876, 423] on select "Barangay [PERSON_NAME] [GEOGRAPHIC_DATA]-[PERSON_NAME][GEOGRAPHIC_DATA] sta. [P…" at bounding box center [891, 418] width 102 height 43
select select "63_48053598815"
click at [840, 398] on select "Barangay [PERSON_NAME] [GEOGRAPHIC_DATA]-[PERSON_NAME][GEOGRAPHIC_DATA] sta. [P…" at bounding box center [891, 418] width 102 height 43
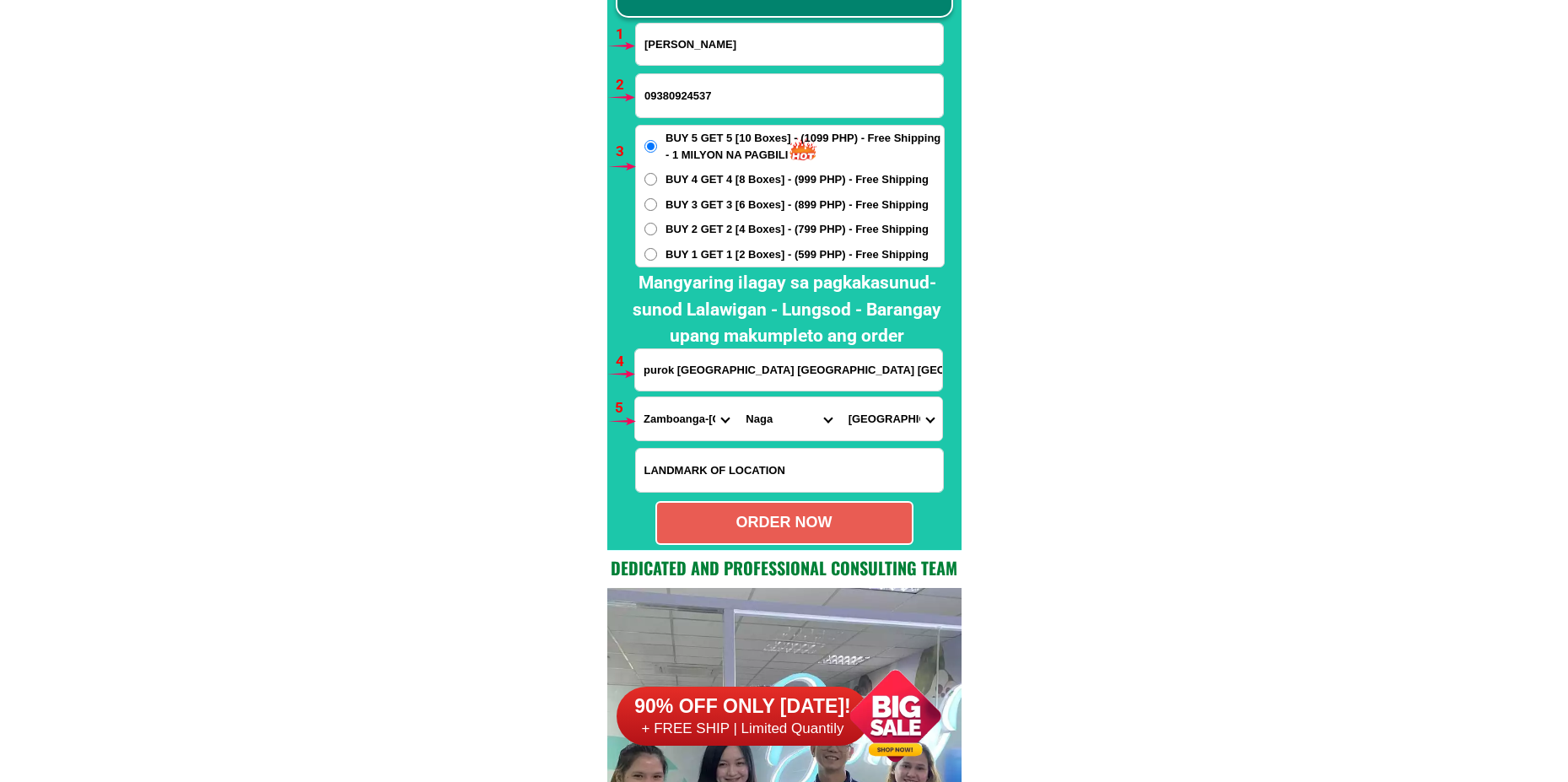
click at [772, 517] on div "ORDER NOW" at bounding box center [784, 523] width 255 height 23
type input "purok [GEOGRAPHIC_DATA] [GEOGRAPHIC_DATA] [GEOGRAPHIC_DATA]"
radio input "true"
